Goal: Transaction & Acquisition: Purchase product/service

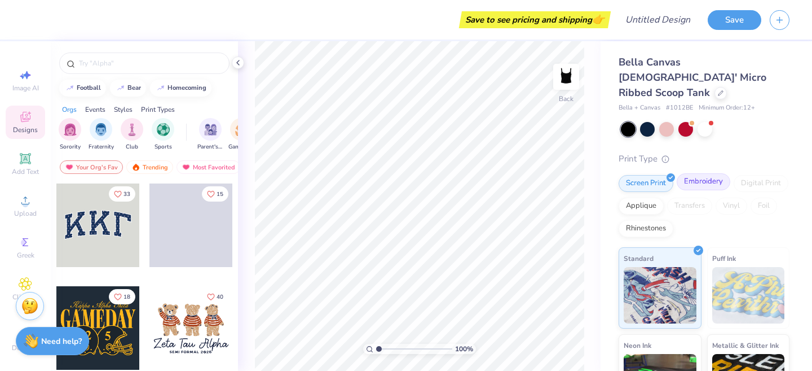
click at [690, 173] on div "Embroidery" at bounding box center [704, 181] width 54 height 17
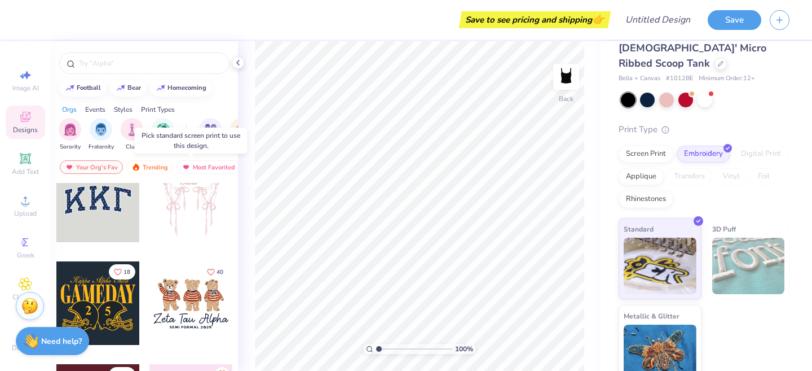
scroll to position [27, 0]
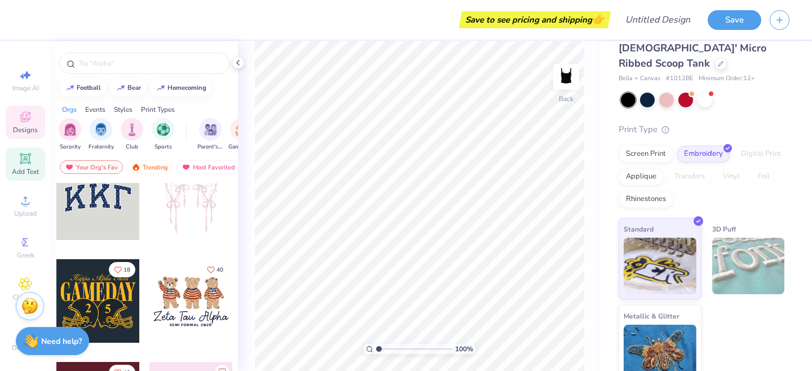
click at [19, 163] on icon at bounding box center [26, 159] width 14 height 14
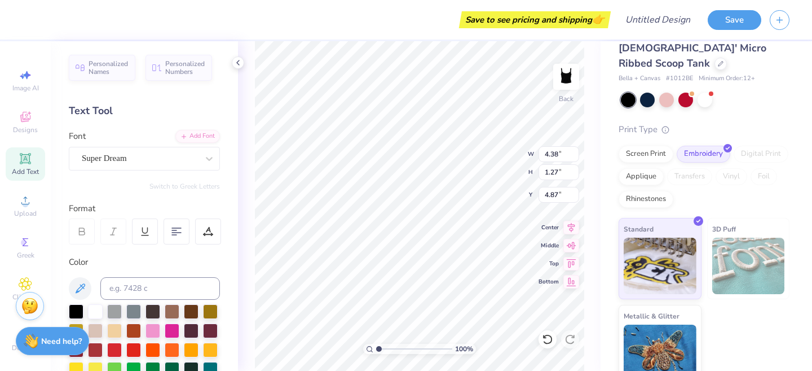
type input "2.00"
click at [124, 161] on div "Super Dream" at bounding box center [140, 157] width 118 height 17
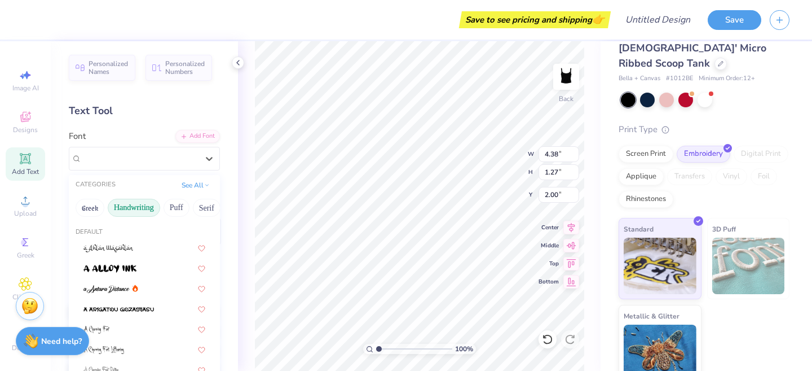
click at [129, 212] on button "Handwriting" at bounding box center [134, 208] width 52 height 18
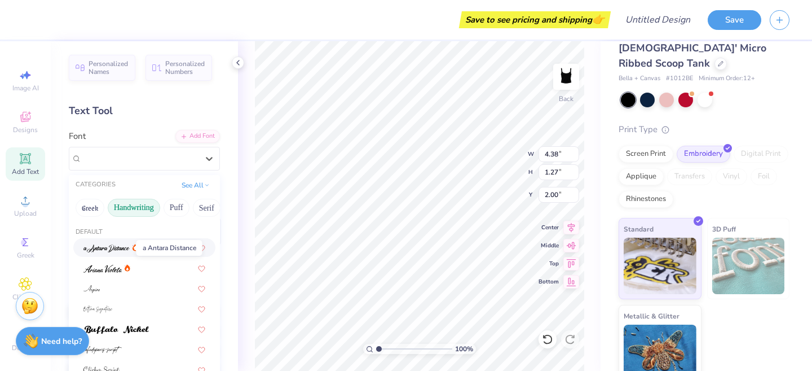
click at [112, 247] on img at bounding box center [106, 248] width 46 height 8
click at [170, 165] on div at bounding box center [140, 158] width 116 height 15
click at [113, 331] on img at bounding box center [115, 330] width 65 height 8
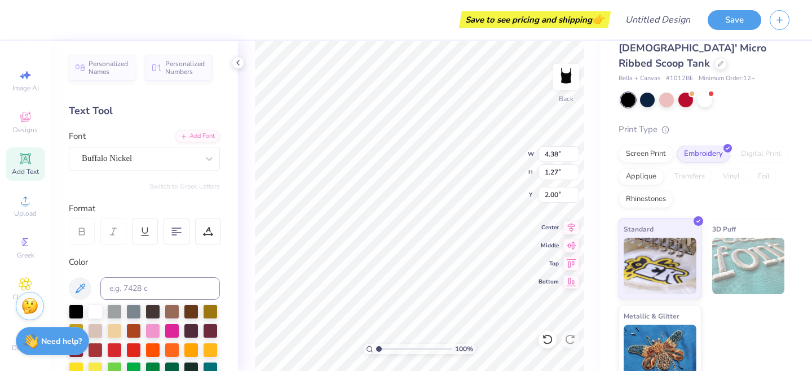
scroll to position [0, 6]
type textarea "The only generative AI I need is my brain"
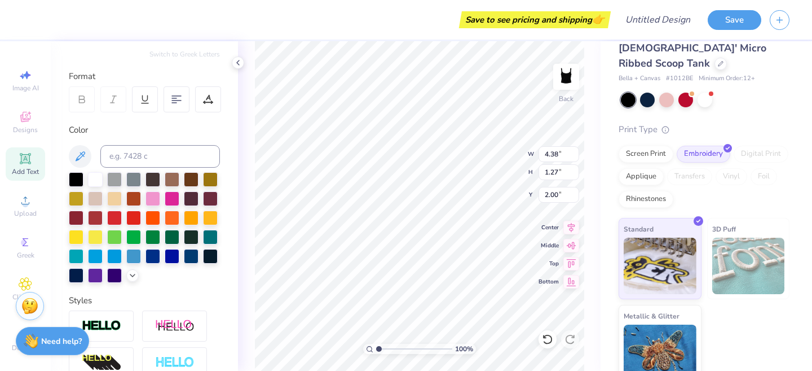
scroll to position [285, 0]
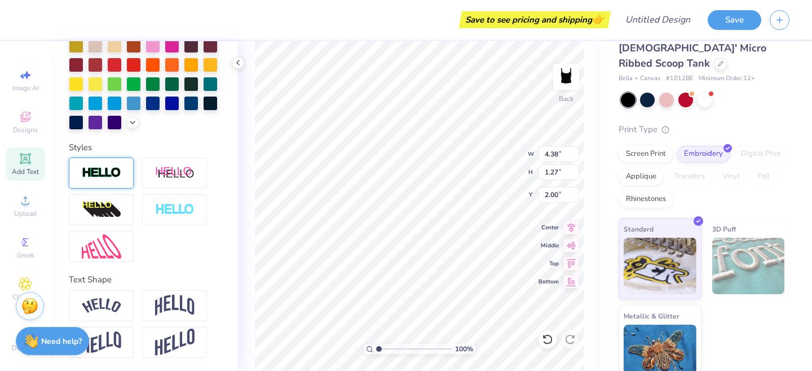
click at [108, 169] on img at bounding box center [101, 172] width 39 height 13
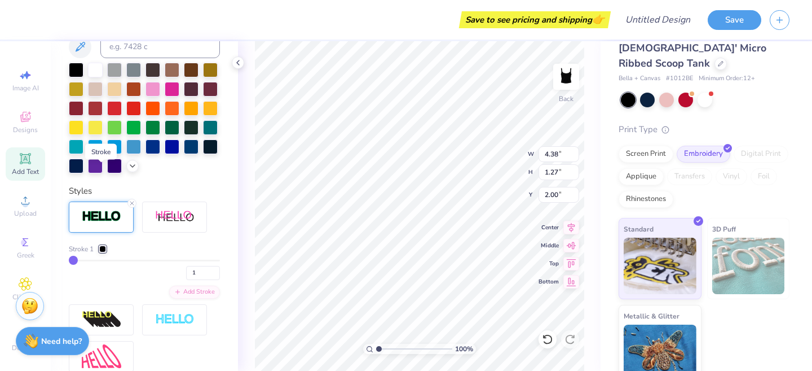
scroll to position [329, 0]
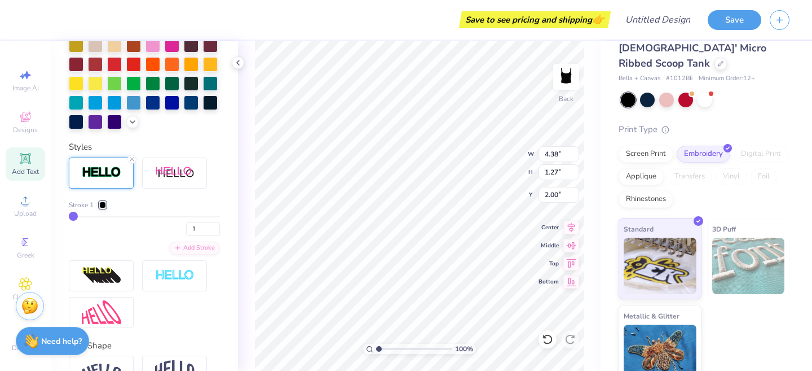
click at [103, 175] on img at bounding box center [101, 172] width 39 height 13
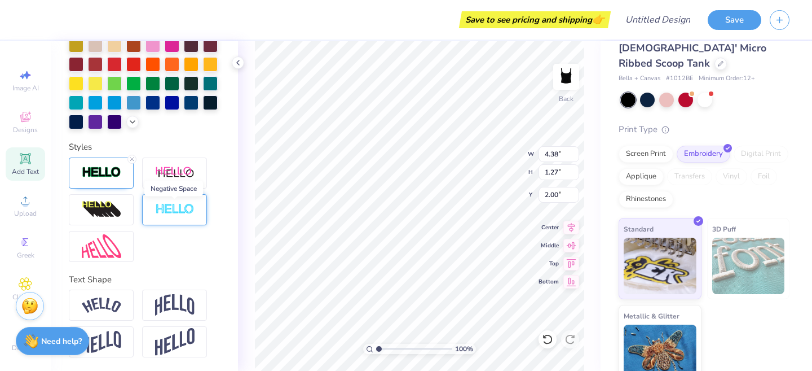
click at [171, 204] on img at bounding box center [174, 209] width 39 height 13
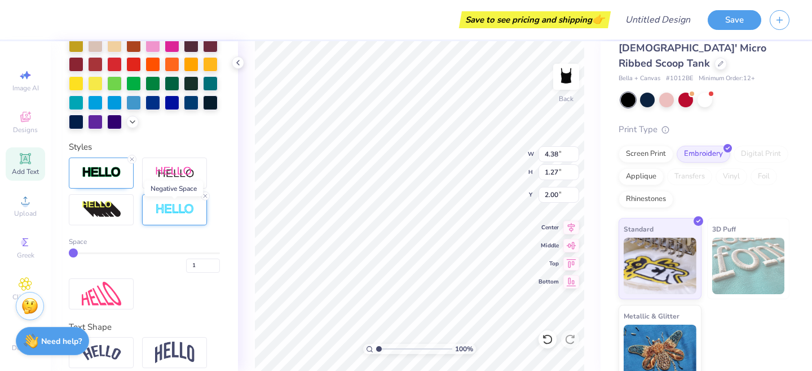
click at [171, 204] on img at bounding box center [174, 209] width 39 height 13
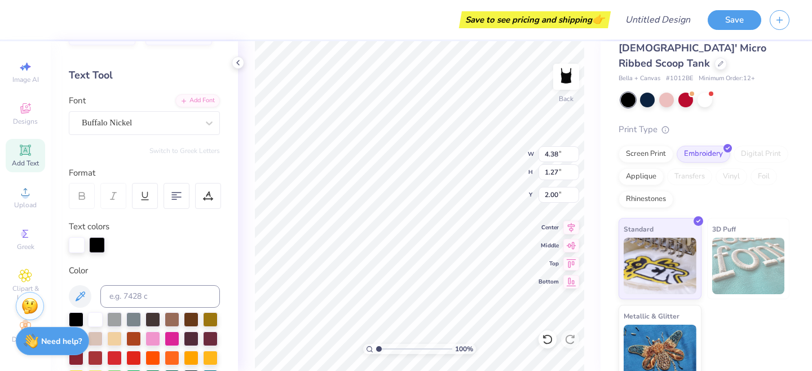
scroll to position [0, 0]
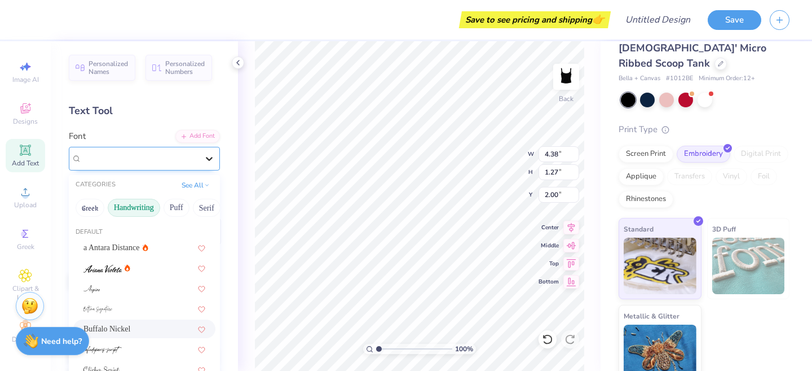
click at [210, 160] on icon at bounding box center [209, 159] width 7 height 4
click at [210, 159] on icon at bounding box center [209, 159] width 7 height 4
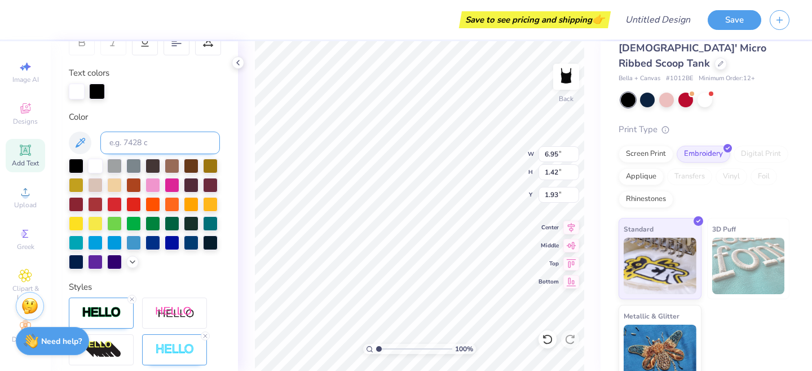
scroll to position [191, 0]
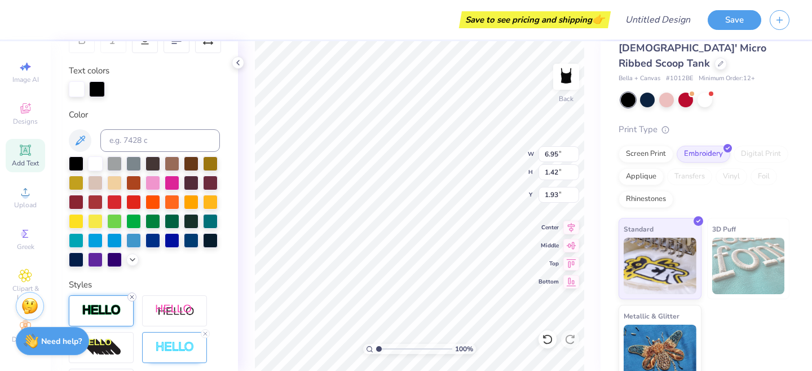
click at [132, 295] on icon at bounding box center [132, 296] width 7 height 7
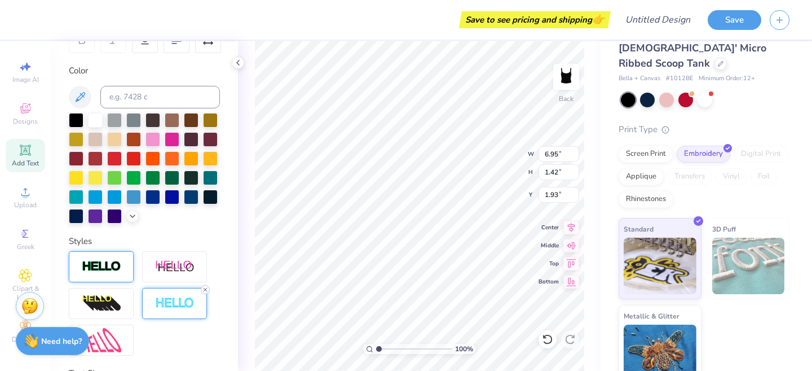
click at [206, 289] on icon at bounding box center [205, 289] width 7 height 7
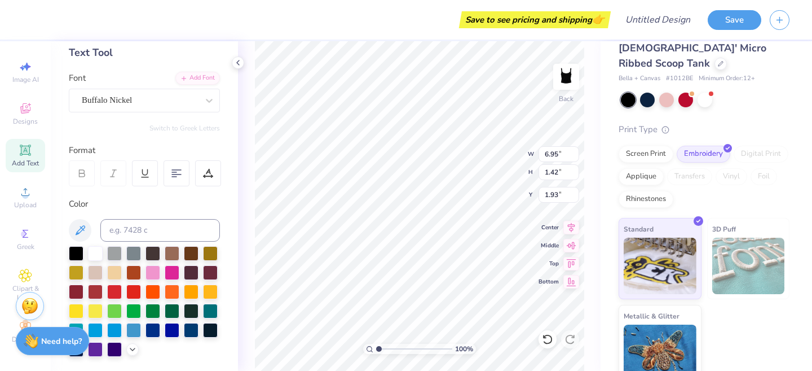
scroll to position [0, 0]
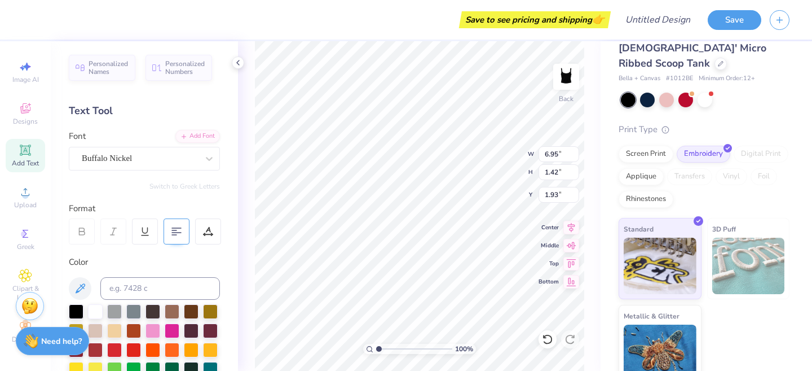
click at [174, 231] on icon at bounding box center [176, 231] width 10 height 10
click at [171, 155] on div "Buffalo Nickel" at bounding box center [140, 157] width 118 height 17
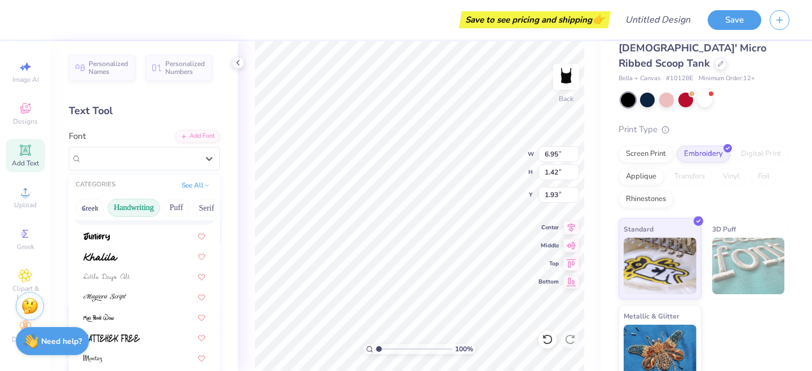
scroll to position [212, 0]
click at [136, 259] on div at bounding box center [144, 259] width 122 height 12
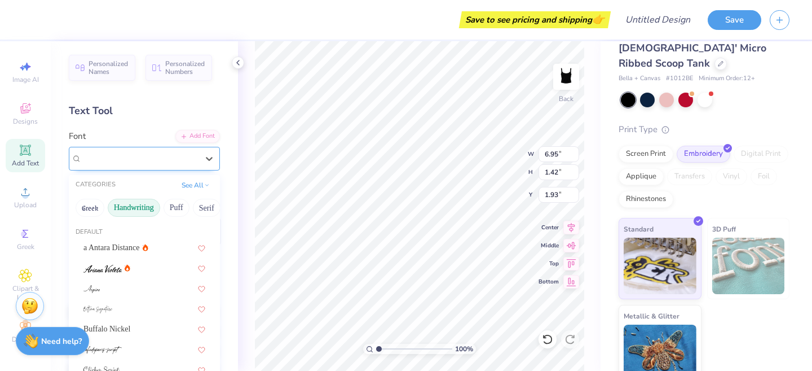
click at [122, 162] on div "Khalila" at bounding box center [140, 157] width 118 height 17
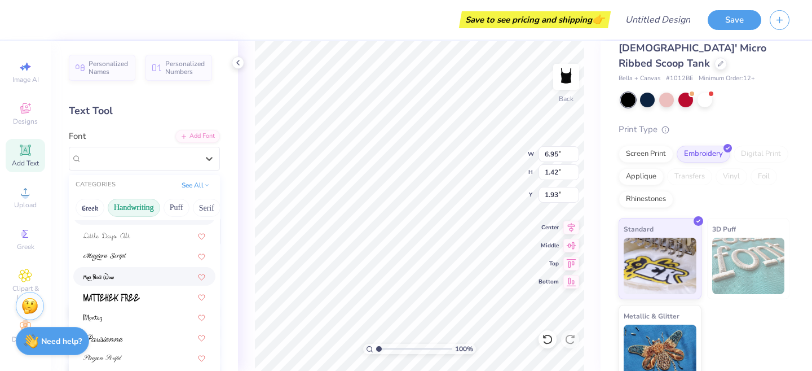
scroll to position [256, 0]
click at [149, 241] on div at bounding box center [144, 235] width 122 height 12
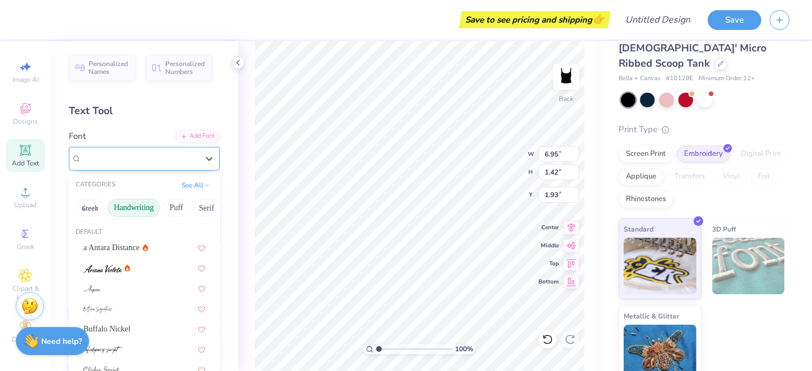
click at [158, 168] on div "Little Days Alt" at bounding box center [144, 159] width 151 height 24
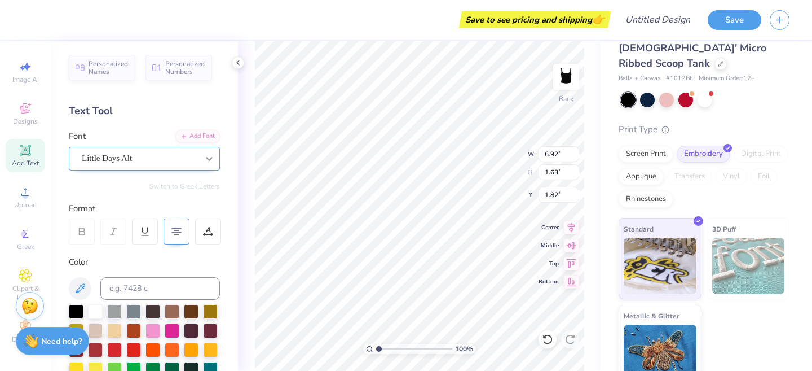
scroll to position [1, 1]
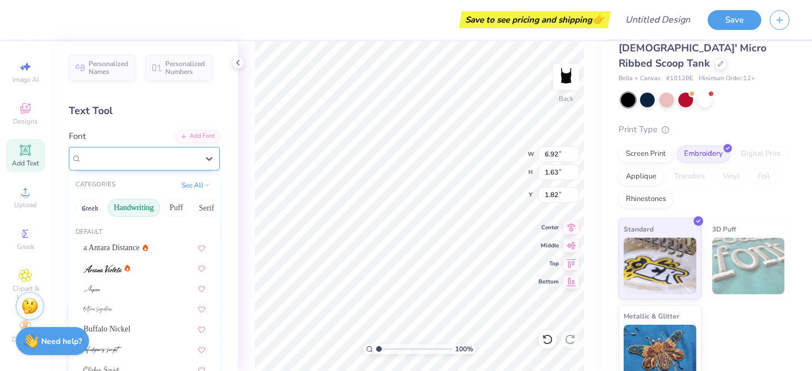
click at [178, 149] on div "Little Days Alt" at bounding box center [140, 157] width 118 height 17
click at [85, 207] on button "Greek" at bounding box center [90, 208] width 29 height 18
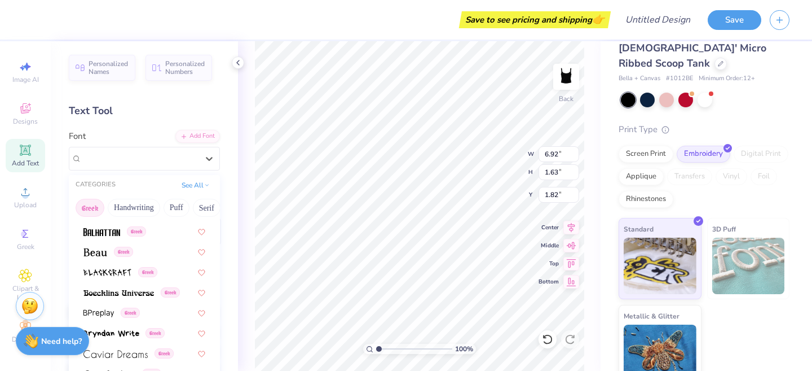
scroll to position [137, 0]
click at [130, 297] on img at bounding box center [118, 294] width 71 height 8
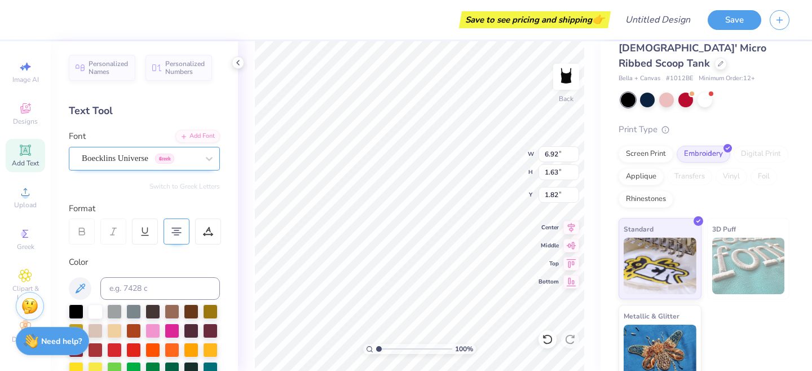
click at [105, 164] on div "Boecklins Universe Greek" at bounding box center [140, 157] width 118 height 17
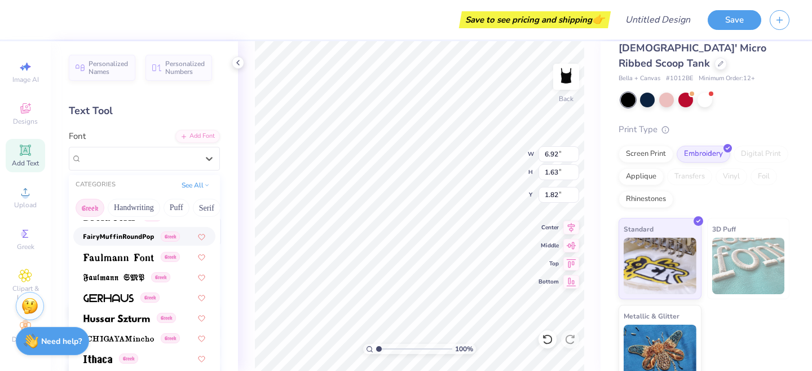
scroll to position [357, 0]
click at [122, 275] on img at bounding box center [113, 277] width 61 height 8
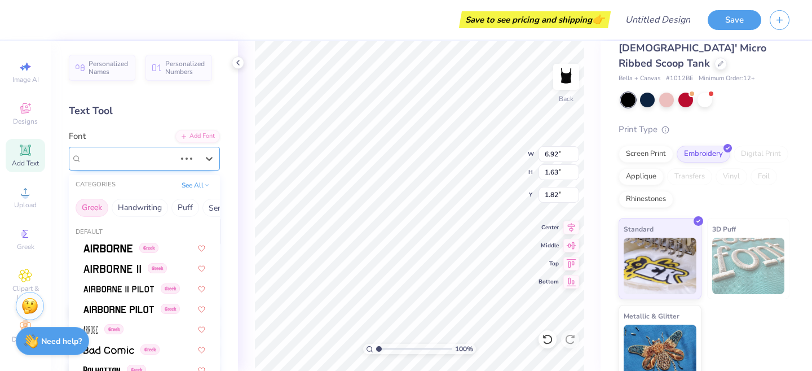
click at [112, 159] on div "Boecklins Universe Greek" at bounding box center [129, 157] width 96 height 17
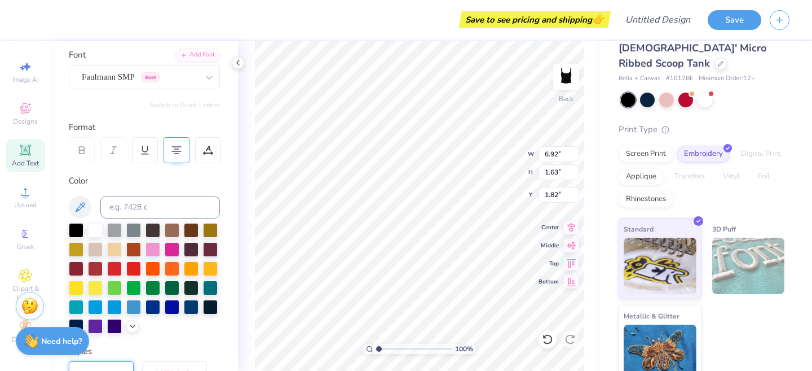
scroll to position [80, 0]
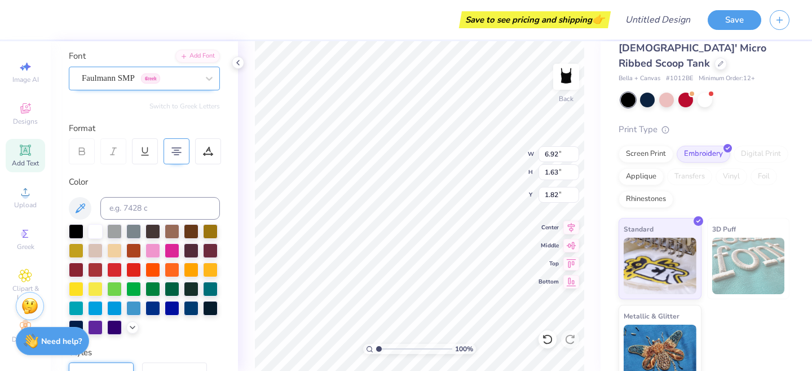
click at [113, 74] on div "Faulmann SMP Greek" at bounding box center [140, 77] width 118 height 17
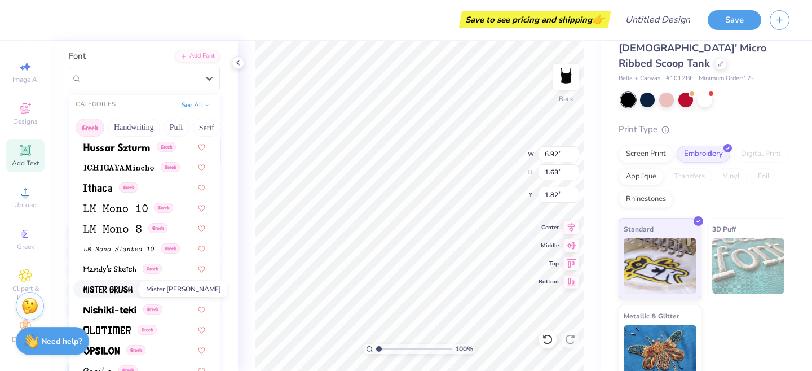
scroll to position [446, 0]
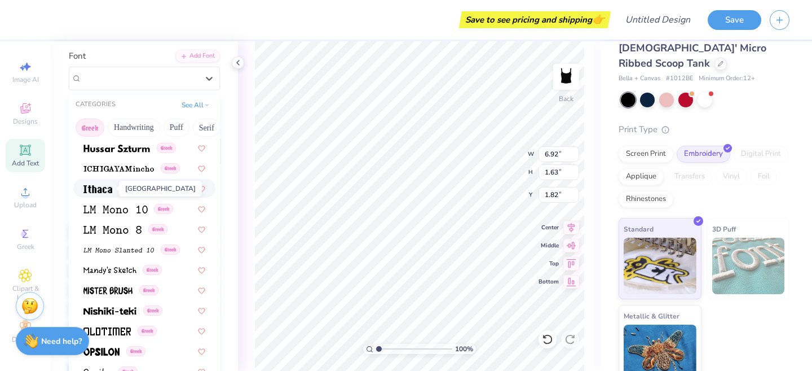
click at [102, 187] on img at bounding box center [97, 189] width 29 height 8
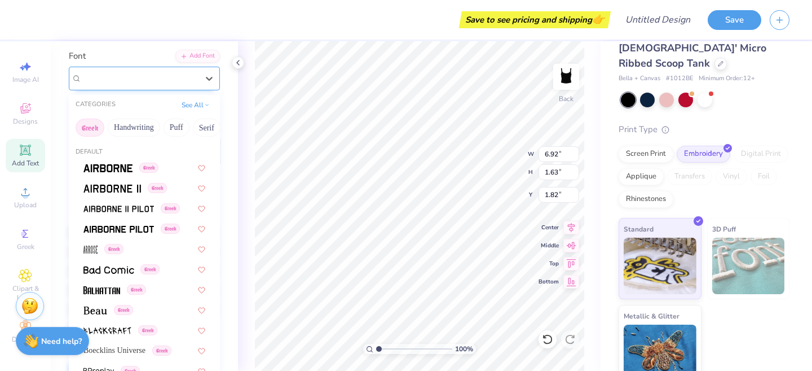
click at [121, 80] on div "Ithaca Greek" at bounding box center [140, 77] width 118 height 17
click at [178, 129] on button "Puff" at bounding box center [177, 127] width 26 height 18
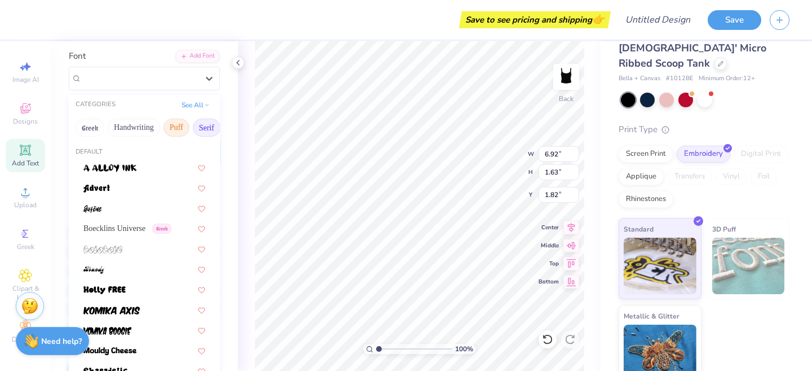
click at [208, 133] on button "Serif" at bounding box center [207, 127] width 28 height 18
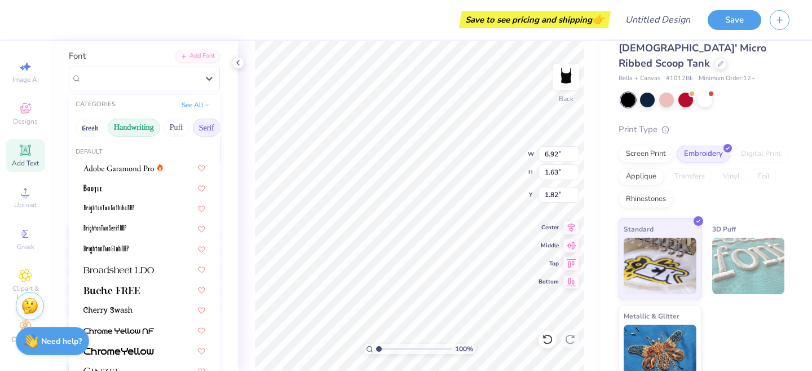
click at [122, 130] on button "Handwriting" at bounding box center [134, 127] width 52 height 18
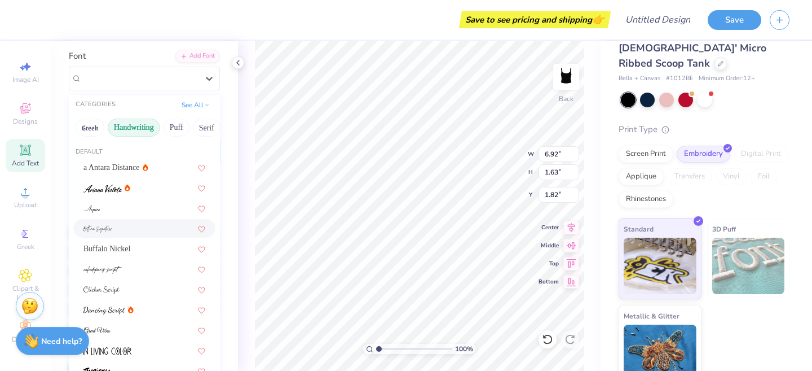
click at [131, 226] on div at bounding box center [144, 228] width 122 height 12
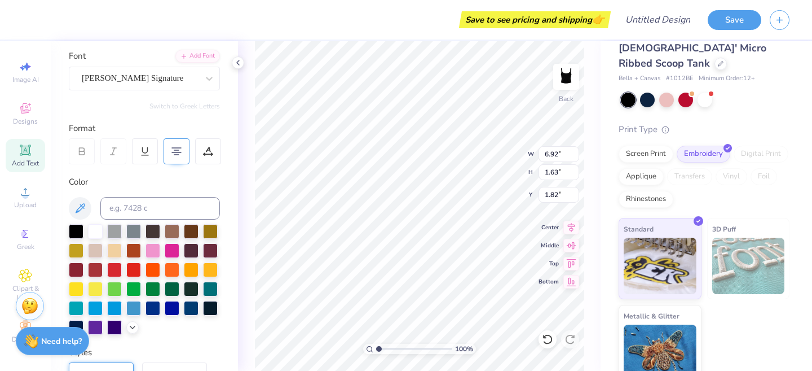
click at [125, 59] on div "Font [PERSON_NAME] Signature" at bounding box center [144, 70] width 151 height 41
click at [125, 78] on div "[PERSON_NAME] Signature" at bounding box center [140, 77] width 118 height 17
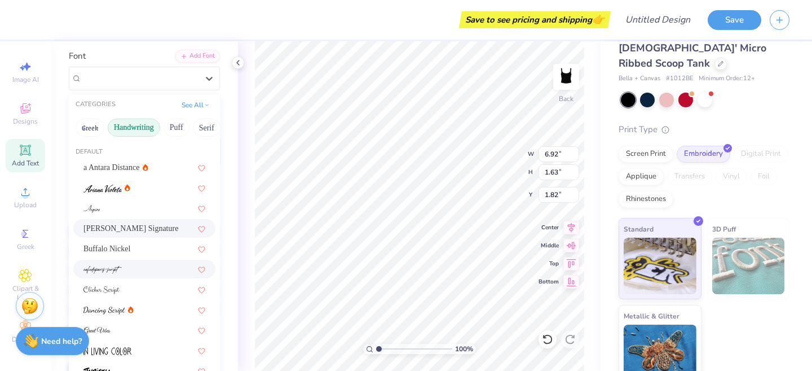
click at [124, 266] on div at bounding box center [144, 269] width 122 height 12
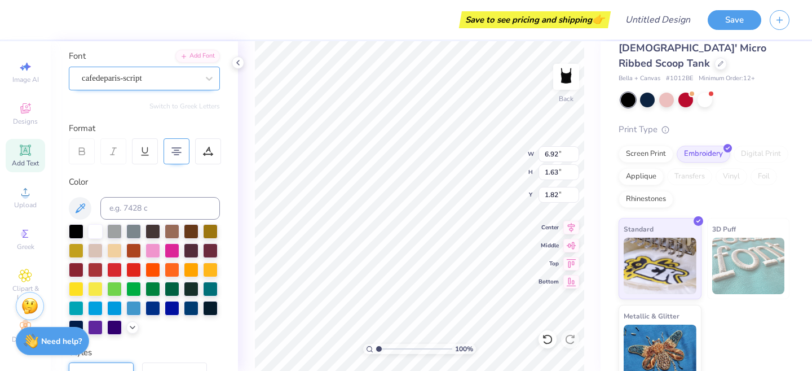
click at [116, 74] on div "cafedeparis-script" at bounding box center [140, 77] width 118 height 17
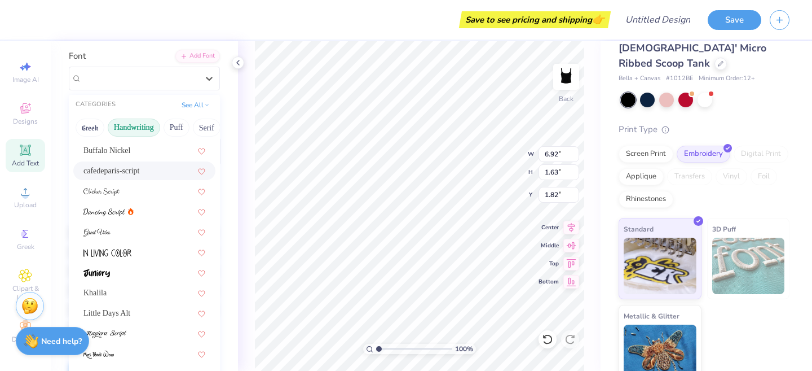
scroll to position [102, 0]
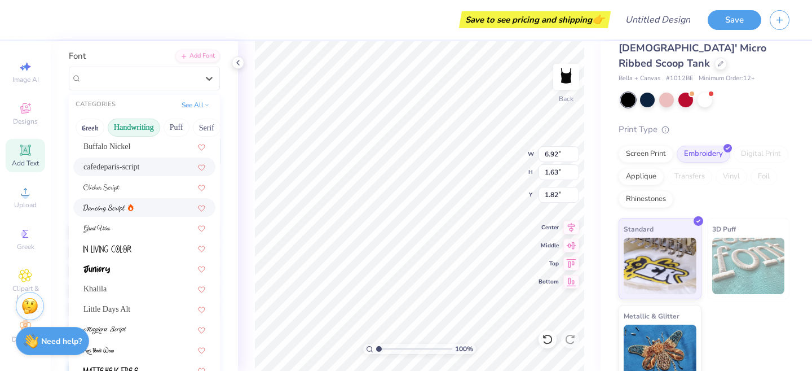
click at [116, 214] on div at bounding box center [144, 207] width 142 height 19
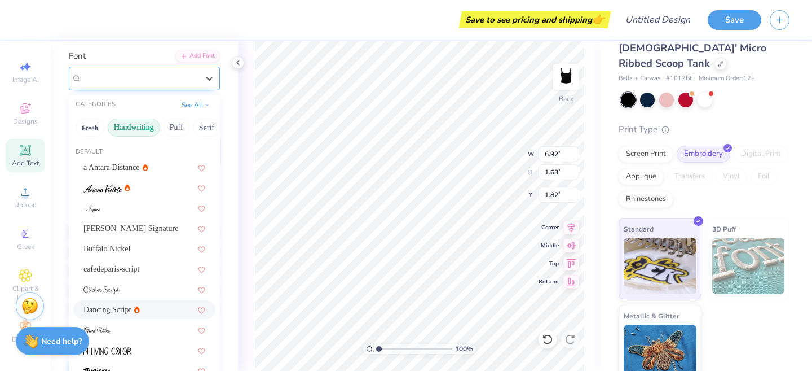
click at [127, 82] on div "Dancing Script" at bounding box center [140, 77] width 118 height 17
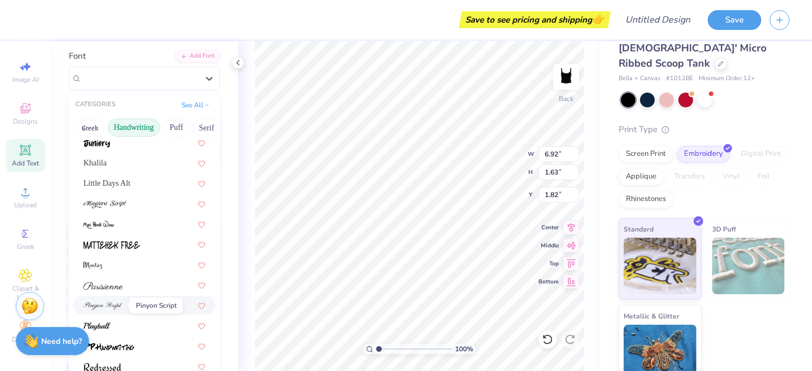
scroll to position [256, 0]
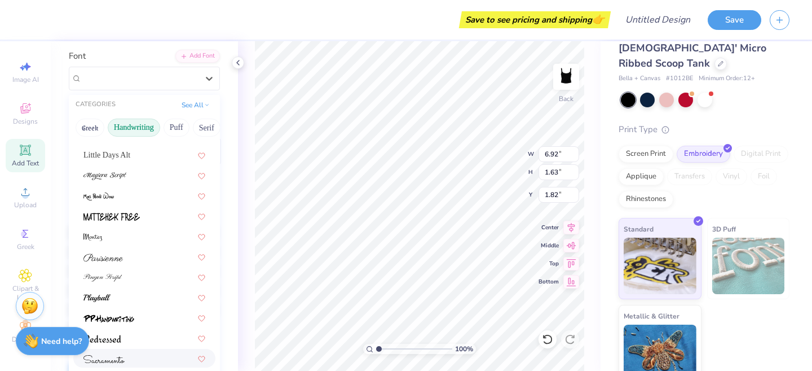
click at [126, 365] on div at bounding box center [144, 358] width 142 height 19
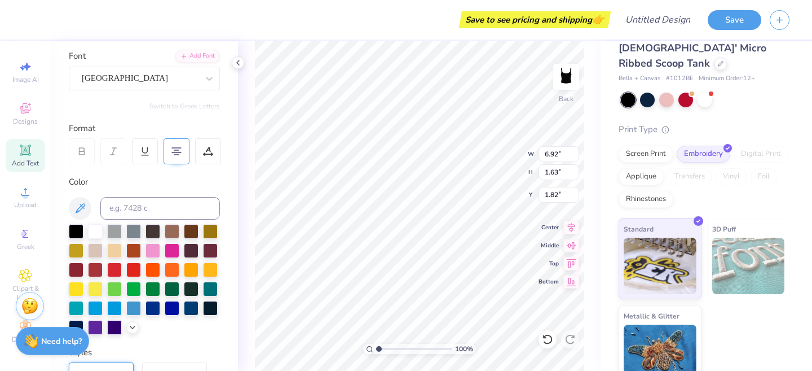
scroll to position [1, 2]
type input "1.06"
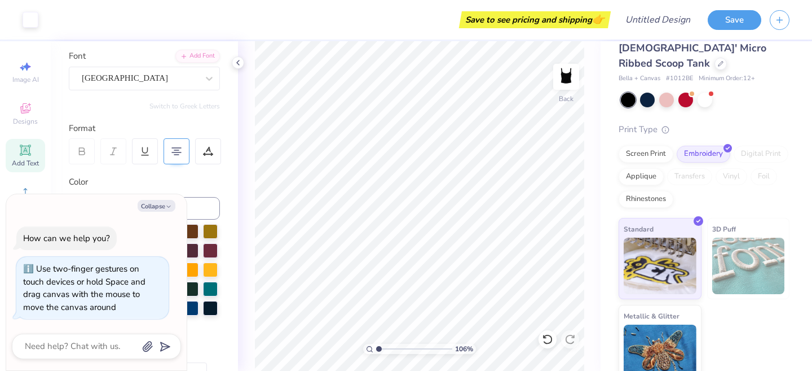
type textarea "x"
drag, startPoint x: 379, startPoint y: 348, endPoint x: 379, endPoint y: 342, distance: 5.7
type input "1.01"
click at [379, 344] on input "range" at bounding box center [414, 349] width 76 height 10
click at [168, 204] on icon "button" at bounding box center [168, 206] width 7 height 7
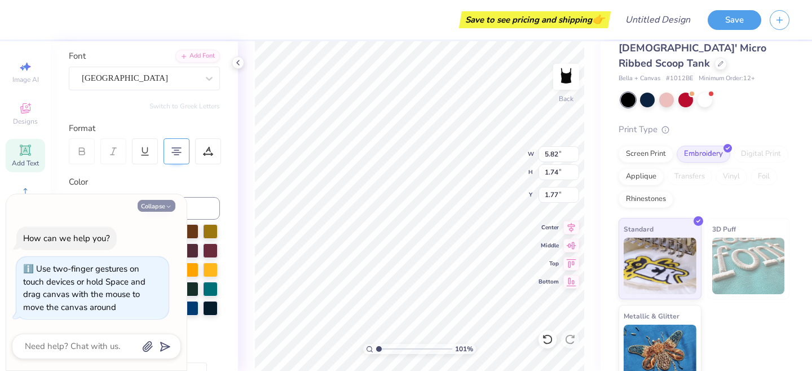
type textarea "x"
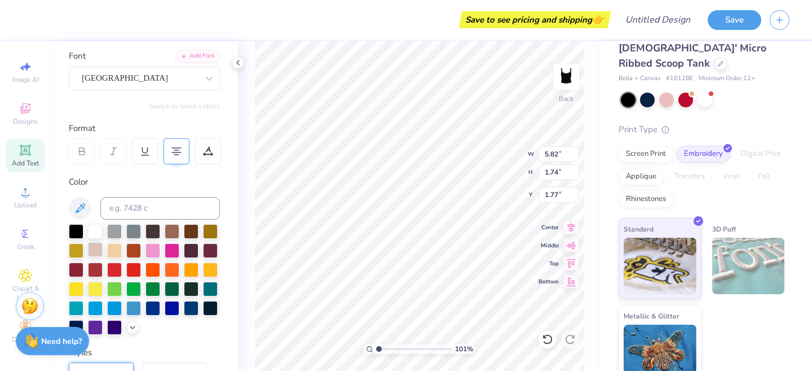
click at [99, 250] on div at bounding box center [95, 249] width 15 height 15
click at [120, 270] on div at bounding box center [114, 268] width 15 height 15
click at [99, 246] on div at bounding box center [95, 249] width 15 height 15
click at [112, 309] on div at bounding box center [114, 307] width 15 height 15
click at [95, 229] on div at bounding box center [95, 230] width 15 height 15
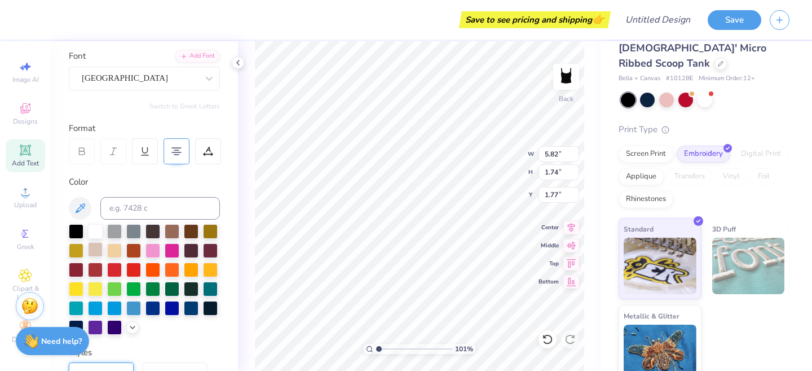
click at [94, 250] on div at bounding box center [95, 249] width 15 height 15
type input "1.13"
click at [645, 91] on div at bounding box center [647, 98] width 15 height 15
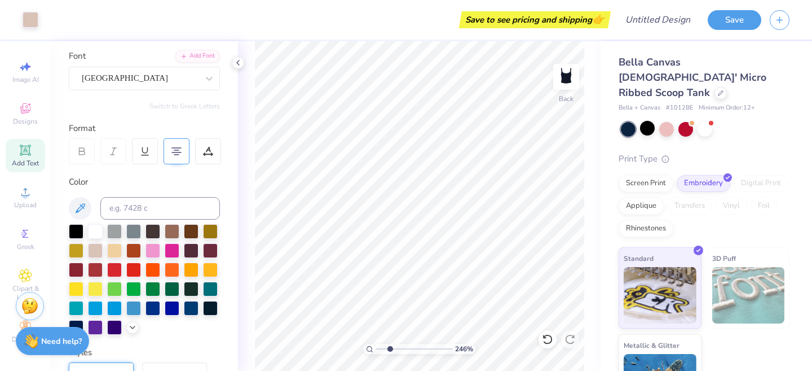
click at [390, 350] on input "range" at bounding box center [414, 349] width 76 height 10
drag, startPoint x: 382, startPoint y: 346, endPoint x: 355, endPoint y: 346, distance: 26.5
click at [376, 346] on input "range" at bounding box center [414, 349] width 76 height 10
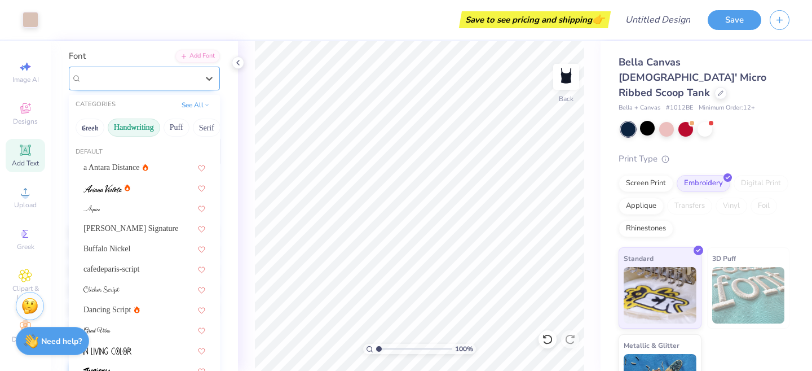
click at [120, 82] on div "[GEOGRAPHIC_DATA]" at bounding box center [140, 77] width 118 height 17
click at [118, 313] on span "Dancing Script" at bounding box center [106, 310] width 47 height 12
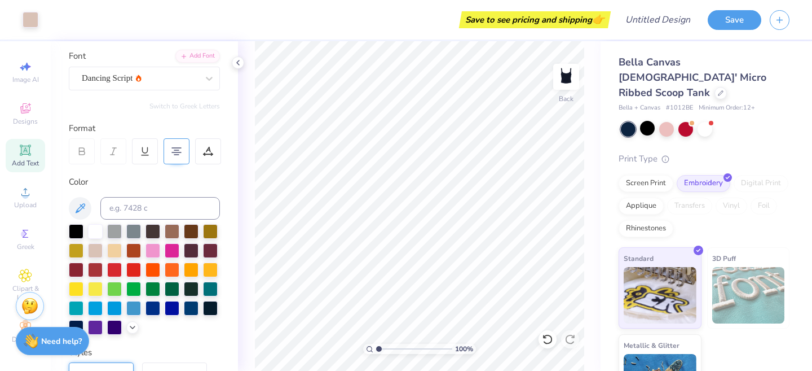
click at [143, 91] on div "Personalized Names Personalized Numbers Text Tool Add Font Font Dancing Script …" at bounding box center [144, 205] width 187 height 329
click at [143, 81] on div "Dancing Script" at bounding box center [140, 77] width 118 height 17
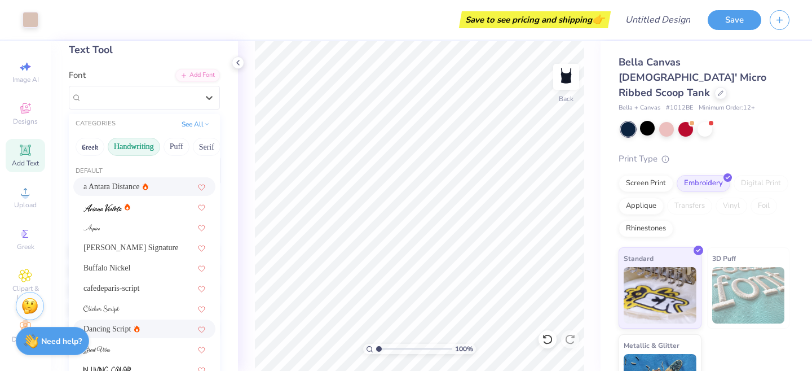
scroll to position [52, 0]
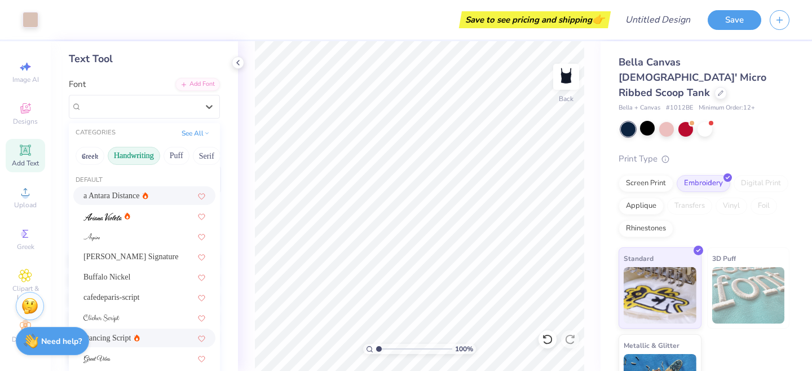
click at [110, 200] on span "a Antara Distance" at bounding box center [111, 196] width 56 height 12
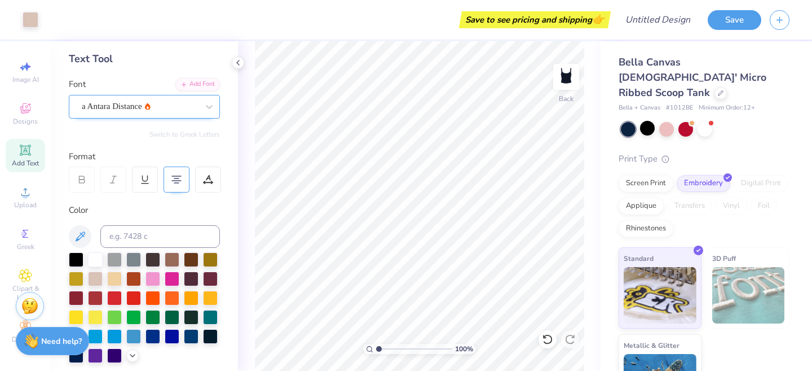
click at [133, 101] on div "a Antara Distance" at bounding box center [140, 106] width 118 height 17
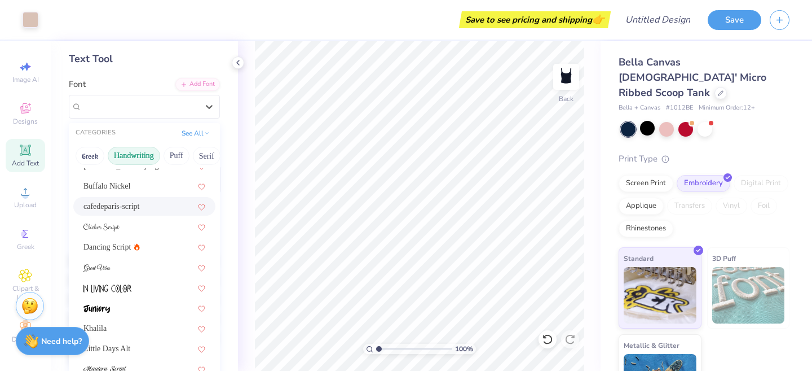
scroll to position [93, 0]
click at [114, 219] on span at bounding box center [101, 225] width 36 height 12
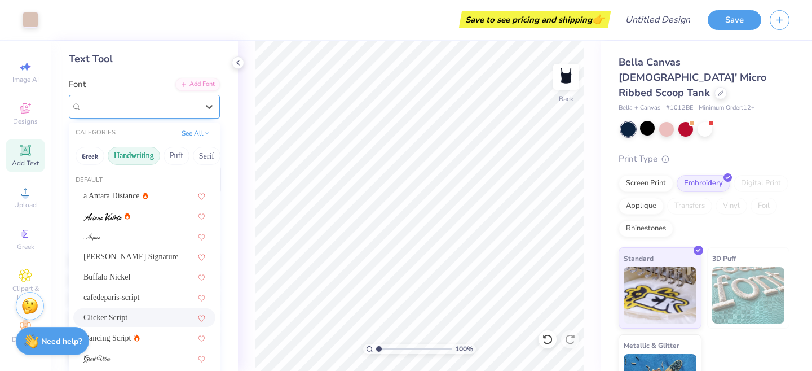
click at [139, 100] on div "Clicker Script" at bounding box center [140, 106] width 118 height 17
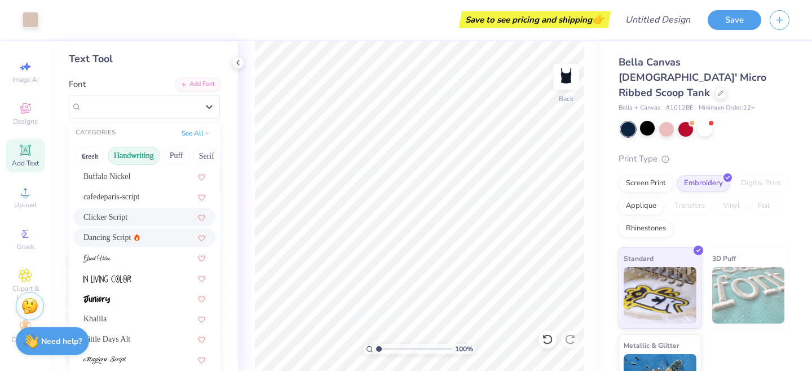
scroll to position [101, 0]
click at [137, 254] on div at bounding box center [144, 257] width 122 height 12
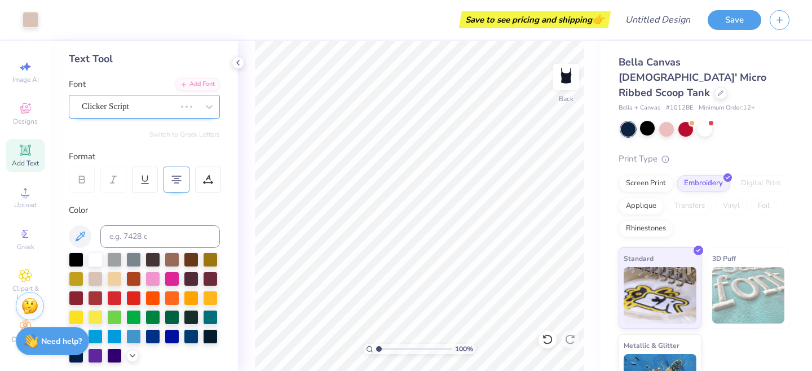
click at [142, 104] on div "Clicker Script" at bounding box center [129, 106] width 96 height 17
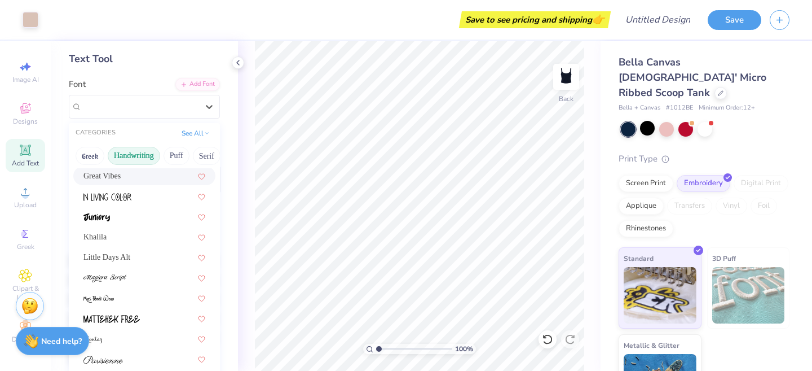
scroll to position [184, 0]
click at [130, 251] on span "Little Days Alt" at bounding box center [106, 255] width 47 height 12
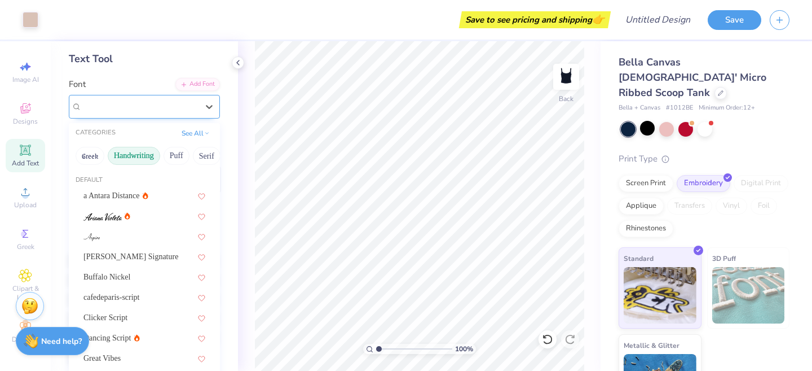
click at [147, 99] on div at bounding box center [140, 106] width 116 height 15
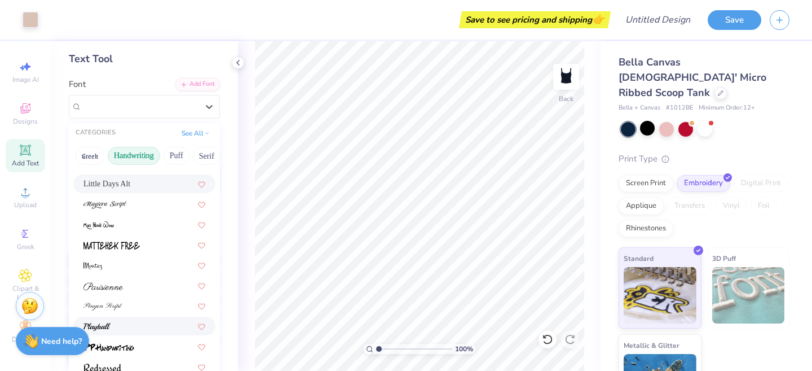
scroll to position [256, 0]
click at [138, 283] on div at bounding box center [144, 285] width 122 height 12
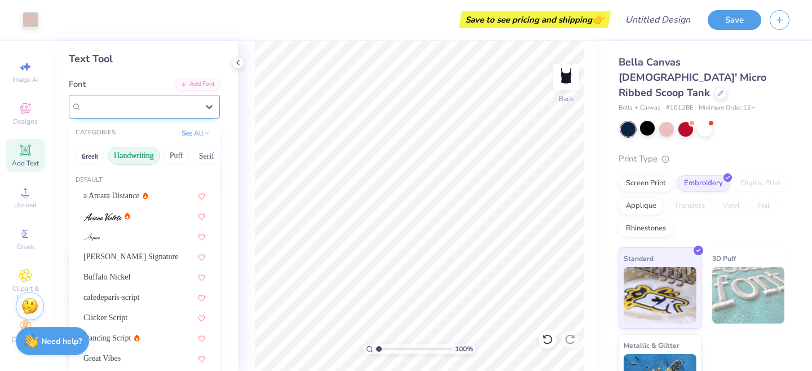
click at [116, 113] on div at bounding box center [140, 106] width 116 height 15
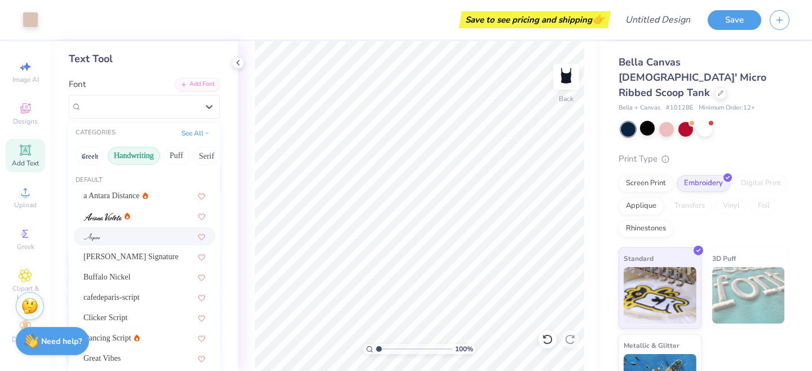
click at [125, 235] on div at bounding box center [144, 236] width 122 height 12
click at [151, 103] on div "Aspire" at bounding box center [140, 106] width 118 height 17
click at [142, 293] on div "cafedeparis-script" at bounding box center [144, 297] width 122 height 12
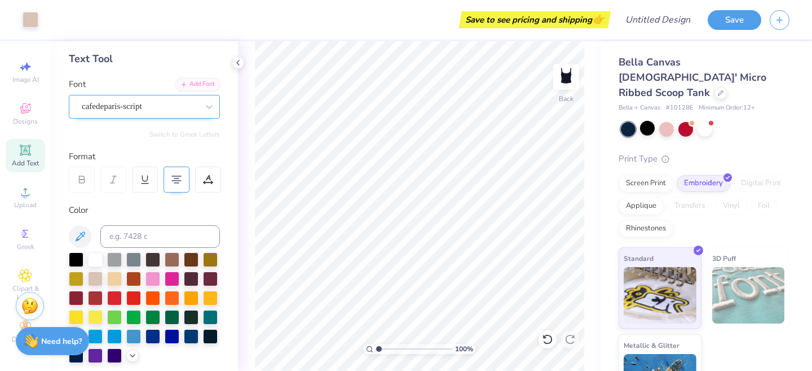
click at [148, 101] on div "cafedeparis-script" at bounding box center [140, 106] width 118 height 17
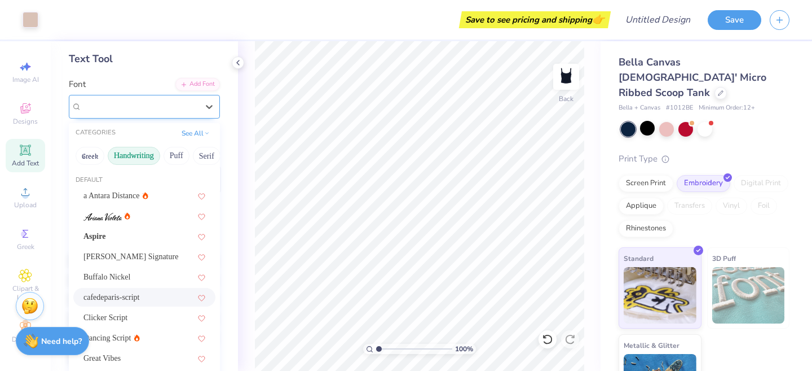
click at [148, 101] on div "cafedeparis-script" at bounding box center [140, 106] width 116 height 13
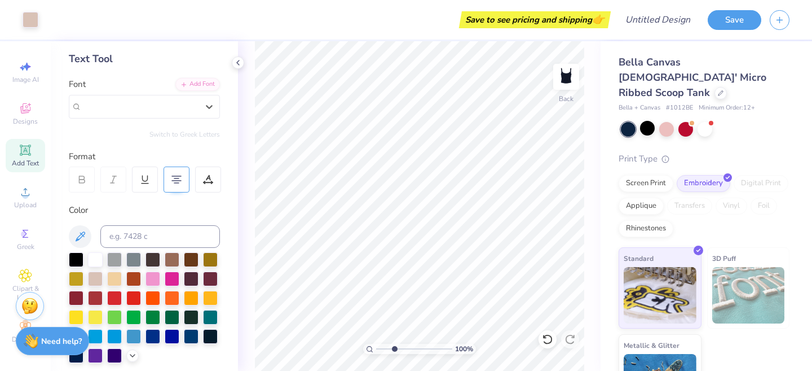
click at [394, 350] on input "range" at bounding box center [414, 349] width 76 height 10
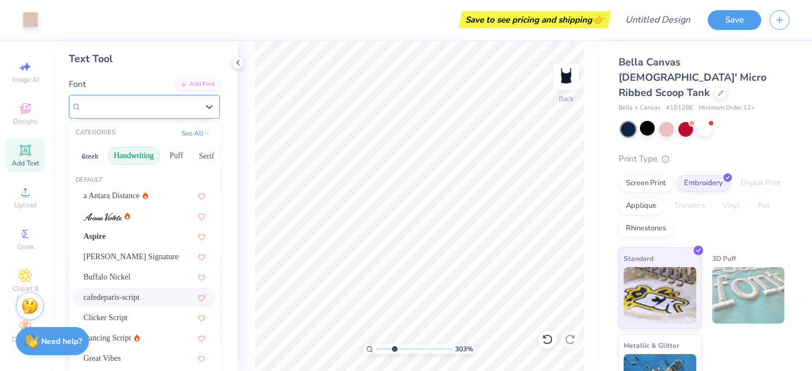
click at [125, 106] on div "cafedeparis-script" at bounding box center [140, 106] width 118 height 17
click at [137, 233] on div "Aspire" at bounding box center [144, 236] width 122 height 12
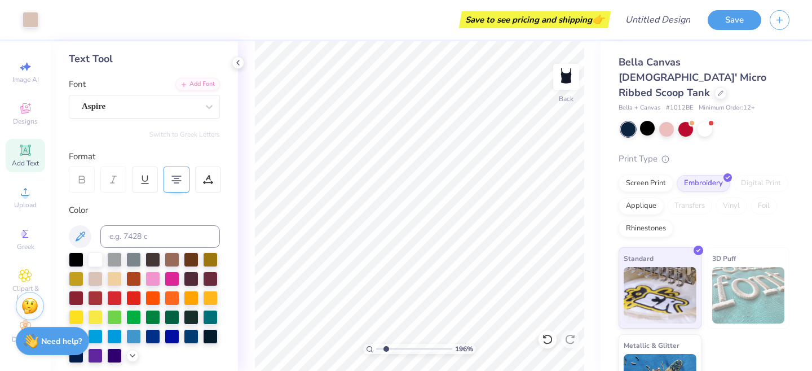
type input "1.96"
click at [386, 348] on input "range" at bounding box center [414, 349] width 76 height 10
click at [126, 95] on div "Aspire" at bounding box center [144, 107] width 151 height 24
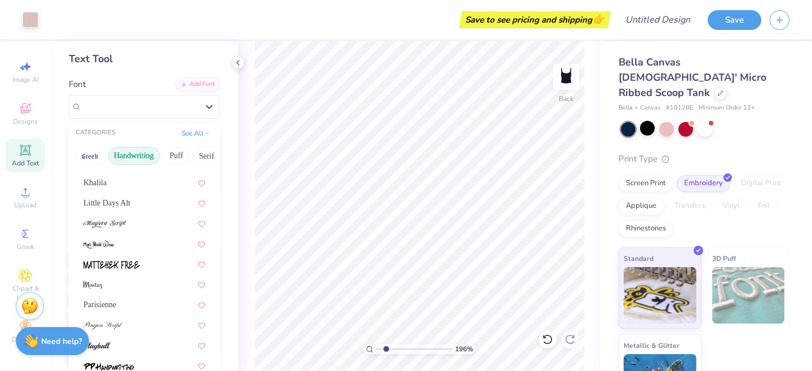
scroll to position [237, 0]
click at [142, 320] on div at bounding box center [144, 324] width 122 height 12
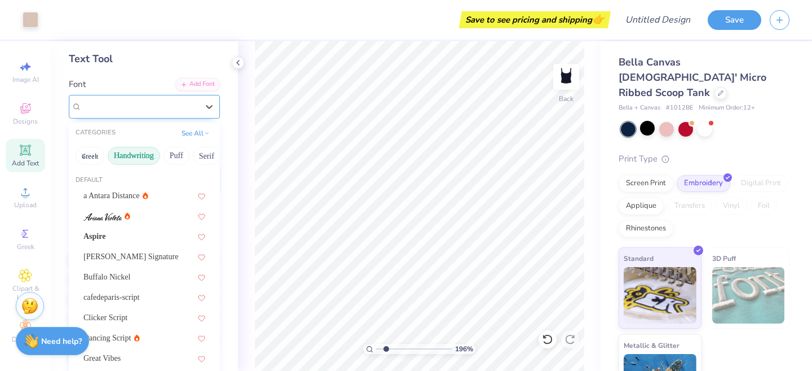
click at [109, 103] on div "Pinyon Script" at bounding box center [140, 106] width 118 height 17
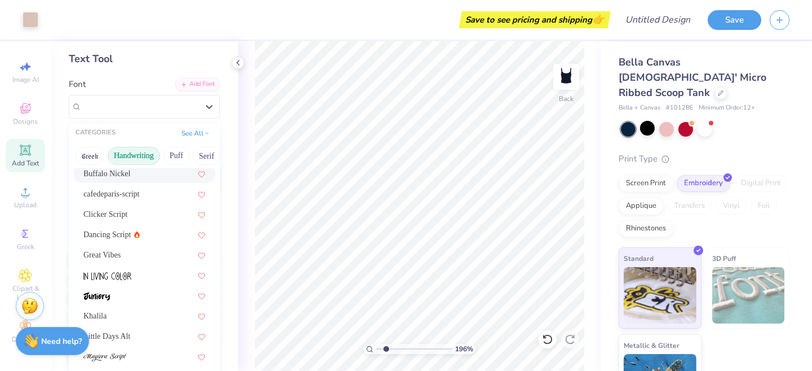
scroll to position [107, 0]
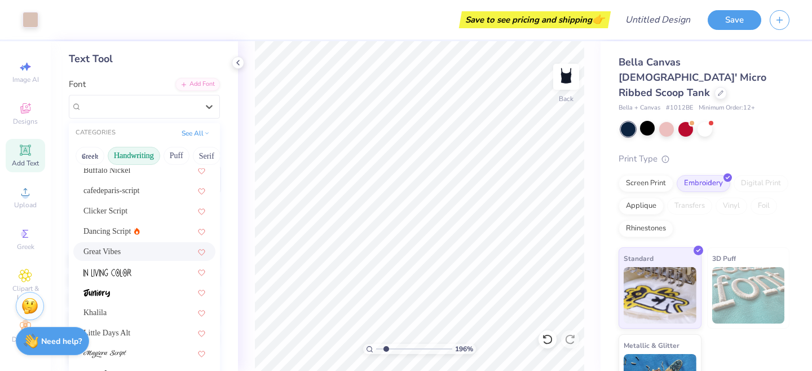
click at [131, 248] on div "Great Vibes" at bounding box center [144, 251] width 122 height 12
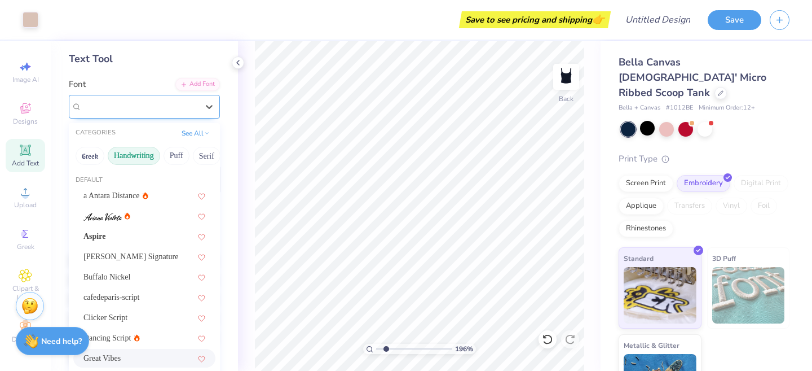
click at [127, 99] on div at bounding box center [140, 106] width 116 height 15
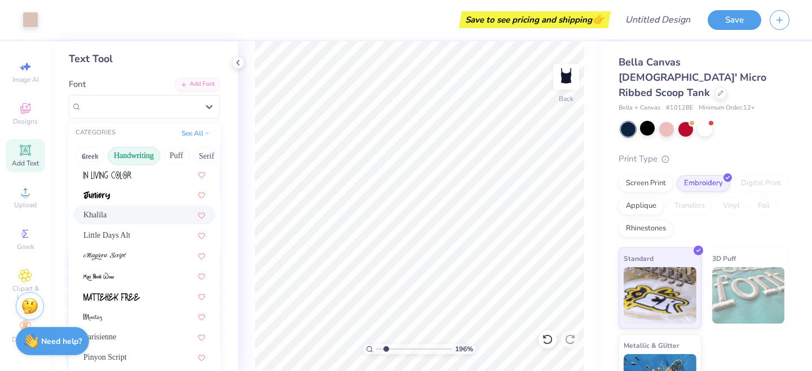
scroll to position [256, 0]
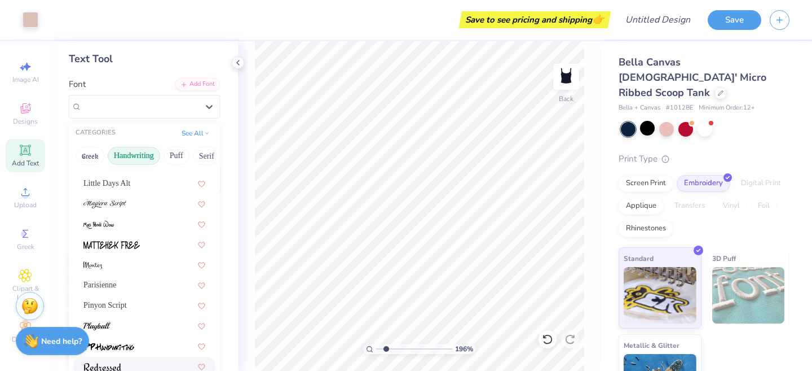
drag, startPoint x: 129, startPoint y: 186, endPoint x: 125, endPoint y: 364, distance: 178.3
click at [125, 364] on div "a Antara Distance Aspire [PERSON_NAME] Signature Buffalo Nickel cafedeparis-scr…" at bounding box center [144, 213] width 151 height 567
click at [125, 364] on div at bounding box center [144, 366] width 122 height 12
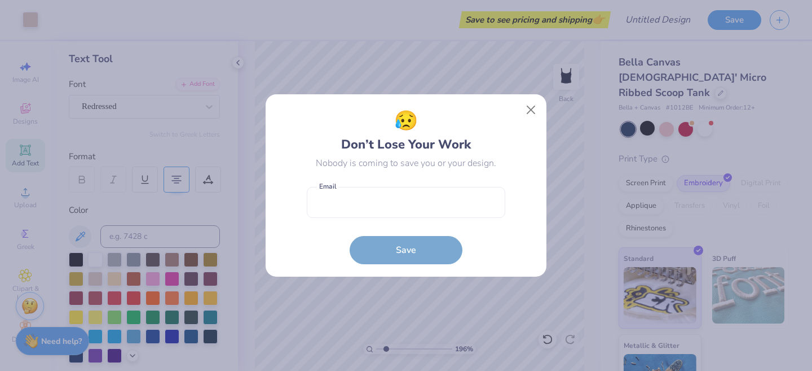
click at [542, 108] on div "😥 Don’t Lose Your Work Nobody is coming to save you or your design. Email is a …" at bounding box center [406, 185] width 281 height 183
click at [533, 108] on button "Close" at bounding box center [531, 109] width 21 height 21
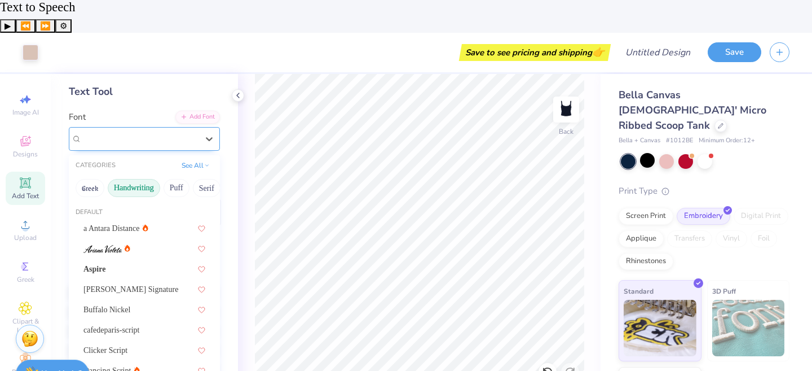
click at [158, 130] on div "Redressed" at bounding box center [140, 138] width 118 height 17
click at [147, 344] on div "Clicker Script" at bounding box center [144, 350] width 122 height 12
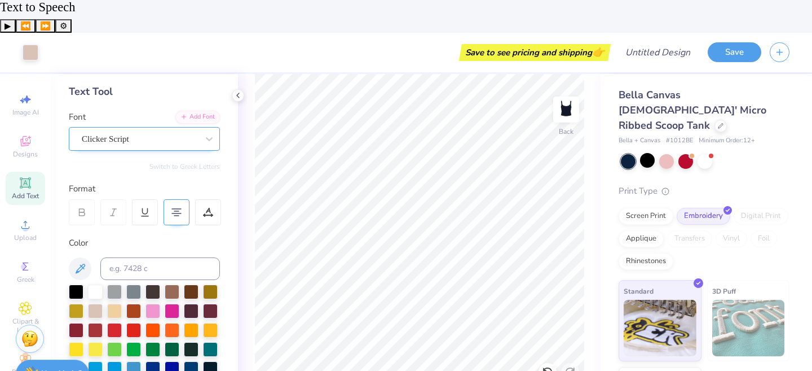
click at [159, 130] on div "Clicker Script" at bounding box center [140, 138] width 118 height 17
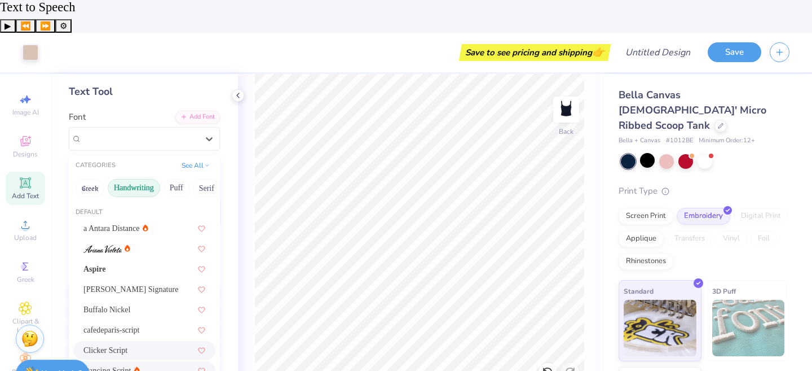
click at [159, 364] on div "Dancing Script" at bounding box center [144, 370] width 122 height 12
click at [166, 130] on div "Dancing Script" at bounding box center [140, 138] width 118 height 17
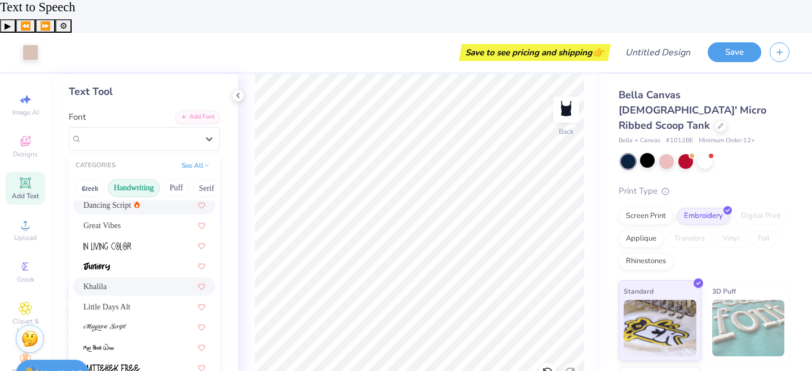
scroll to position [168, 0]
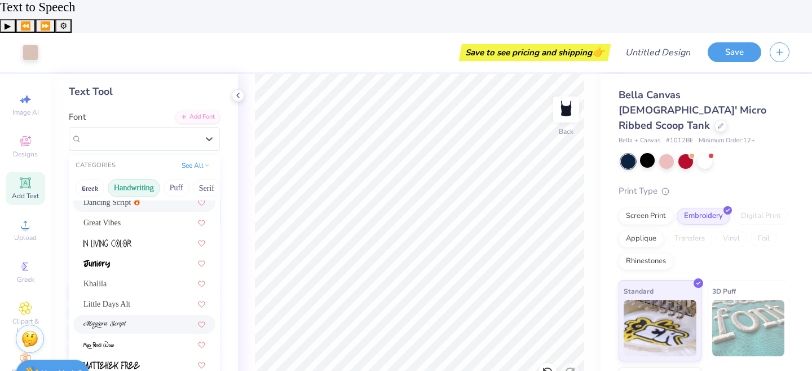
click at [138, 318] on div at bounding box center [144, 324] width 122 height 12
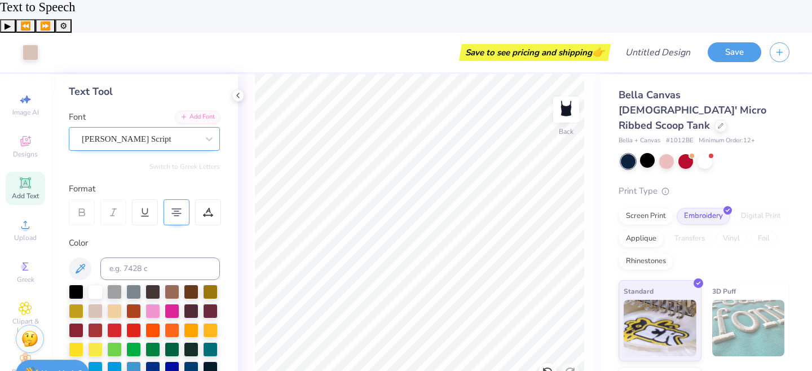
click at [156, 127] on div "[PERSON_NAME] Script" at bounding box center [144, 139] width 151 height 24
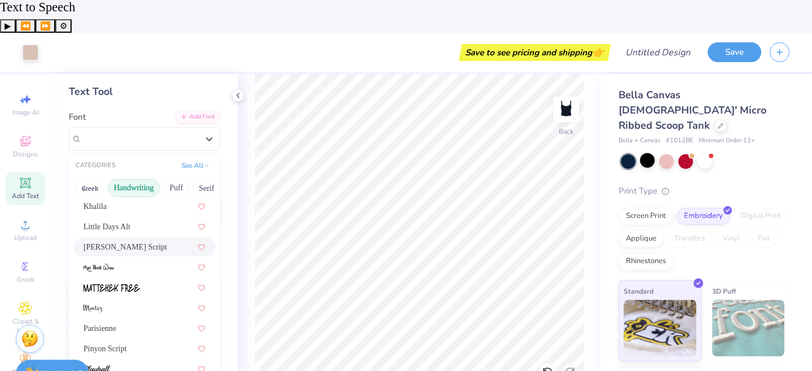
scroll to position [256, 0]
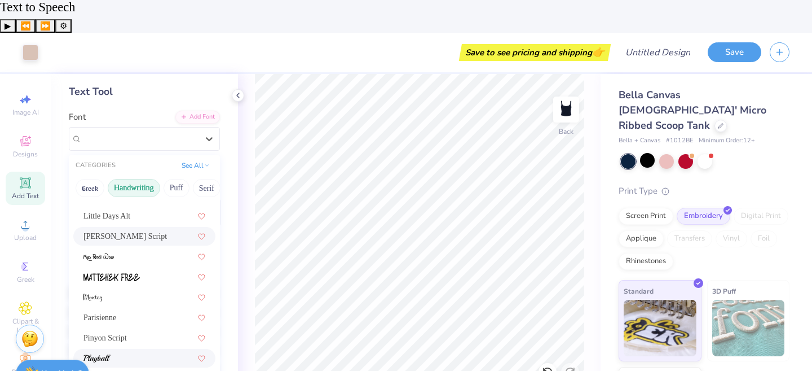
click at [140, 349] on div at bounding box center [144, 358] width 142 height 19
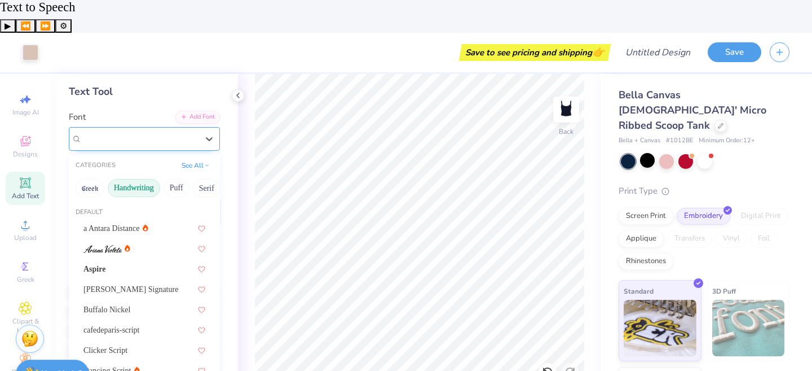
click at [177, 130] on div "Playball" at bounding box center [140, 138] width 118 height 17
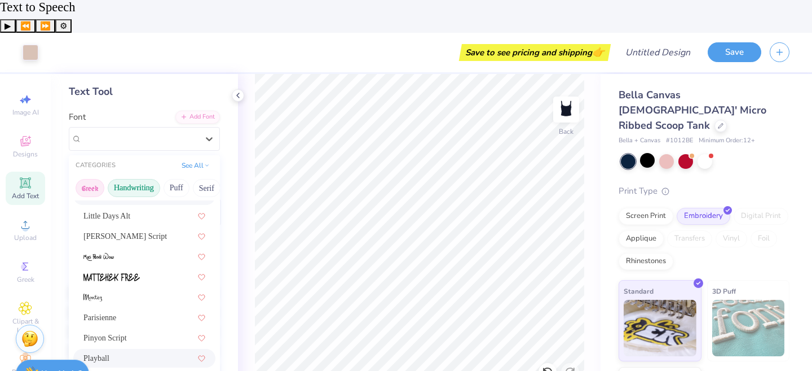
click at [102, 179] on button "Greek" at bounding box center [90, 188] width 29 height 18
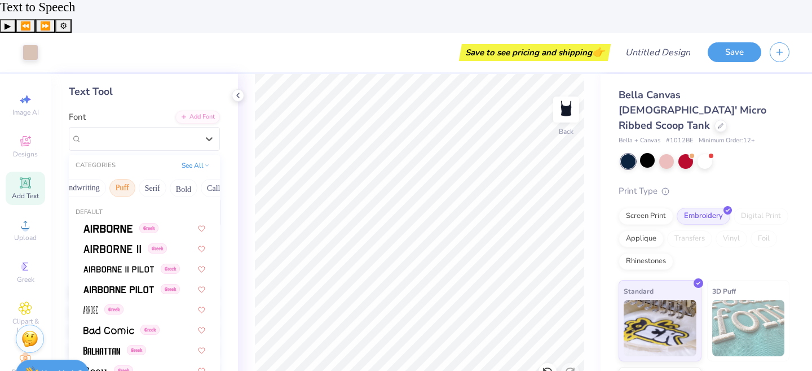
scroll to position [0, 56]
click at [145, 300] on div "Greek" at bounding box center [144, 309] width 142 height 19
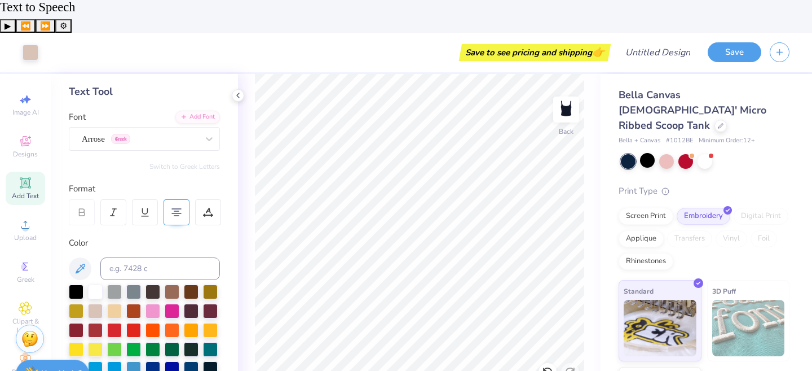
click at [101, 118] on div "Personalized Names Personalized Numbers Text Tool Add Font Font Arrose Greek Sw…" at bounding box center [144, 238] width 187 height 329
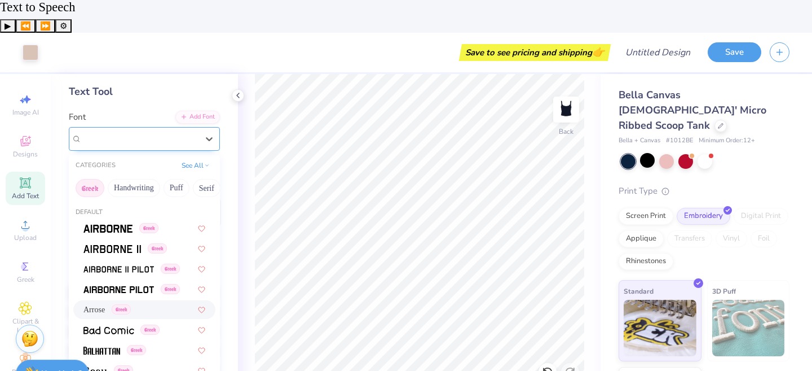
click at [101, 131] on div at bounding box center [140, 138] width 116 height 15
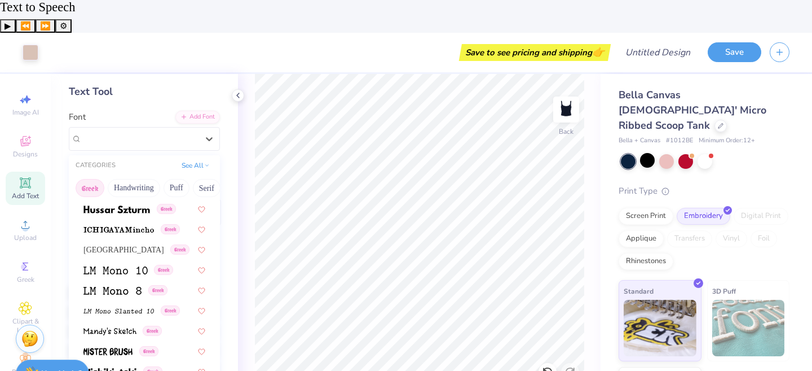
scroll to position [556, 0]
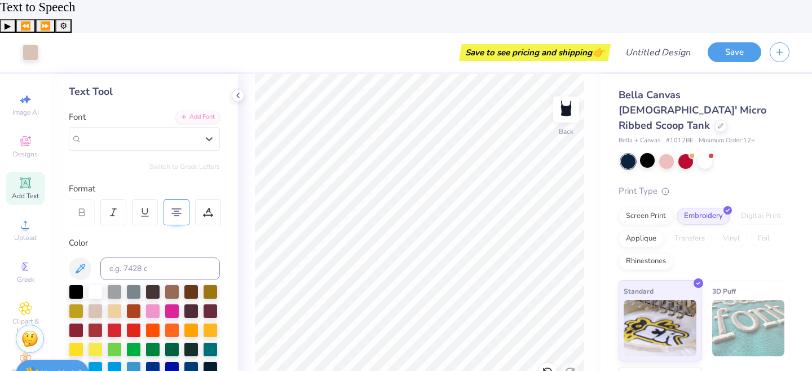
click at [156, 121] on div "Personalized Names Personalized Numbers Text Tool Add Font Font option Arrose, …" at bounding box center [144, 238] width 187 height 329
click at [156, 130] on div "Arrose Greek" at bounding box center [140, 138] width 118 height 17
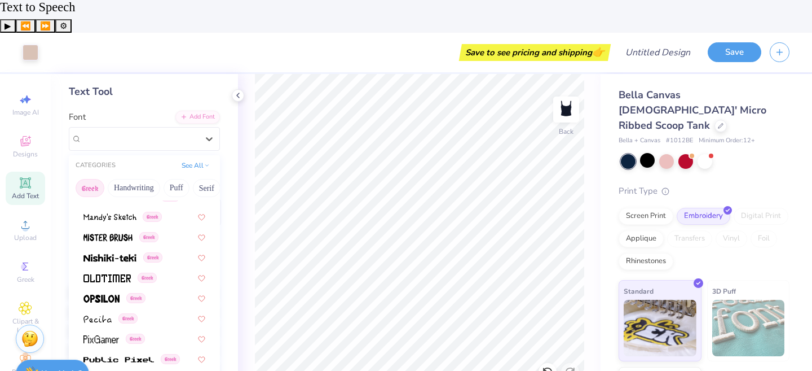
scroll to position [556, 0]
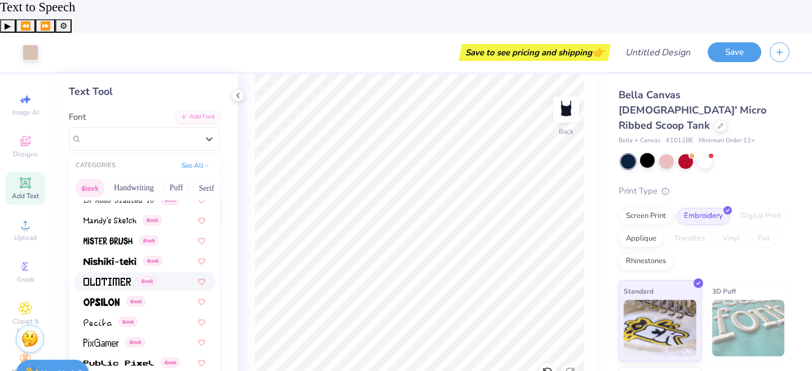
click at [105, 278] on img at bounding box center [106, 282] width 47 height 8
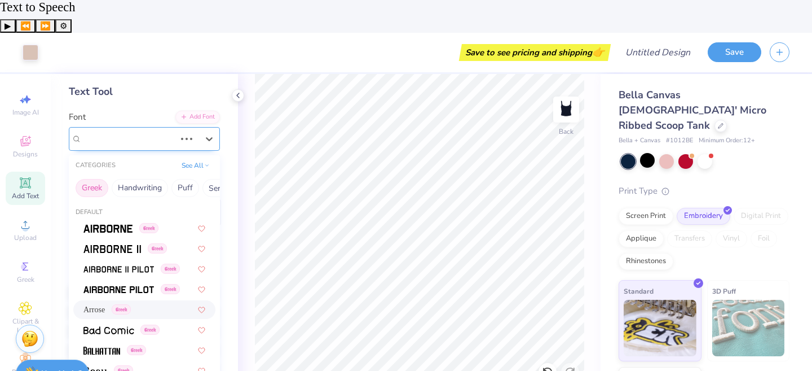
click at [134, 130] on div "Arrose Greek" at bounding box center [129, 138] width 96 height 17
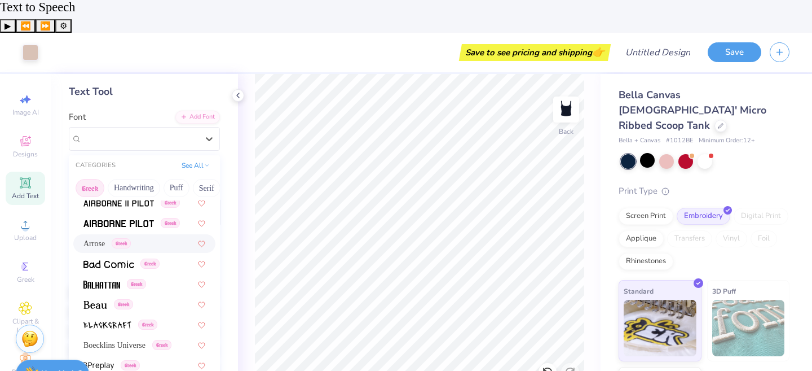
scroll to position [65, 0]
click at [95, 282] on img at bounding box center [101, 286] width 37 height 8
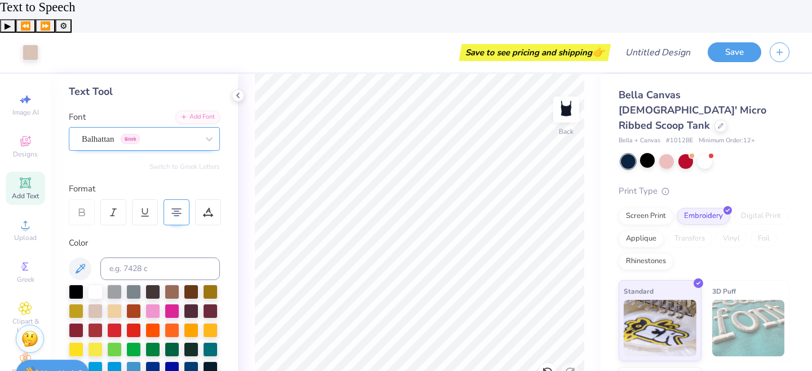
click at [168, 130] on div "Balhattan Greek" at bounding box center [140, 138] width 118 height 17
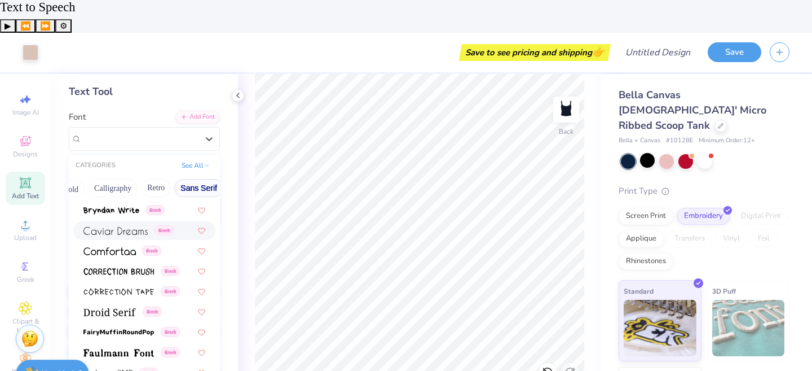
scroll to position [0, 165]
click at [119, 179] on button "Calligraphy" at bounding box center [115, 188] width 50 height 18
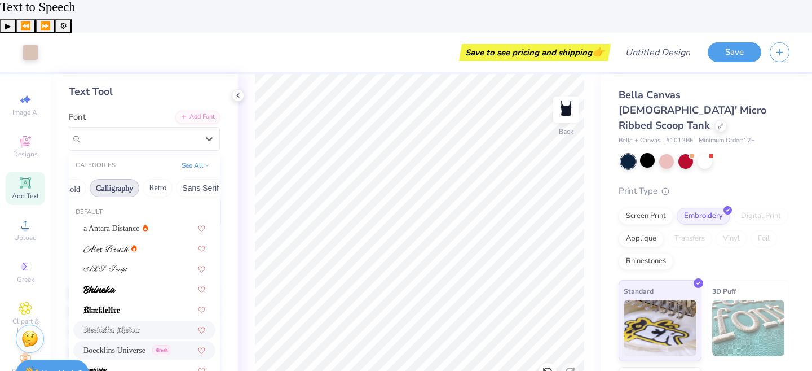
scroll to position [68, 0]
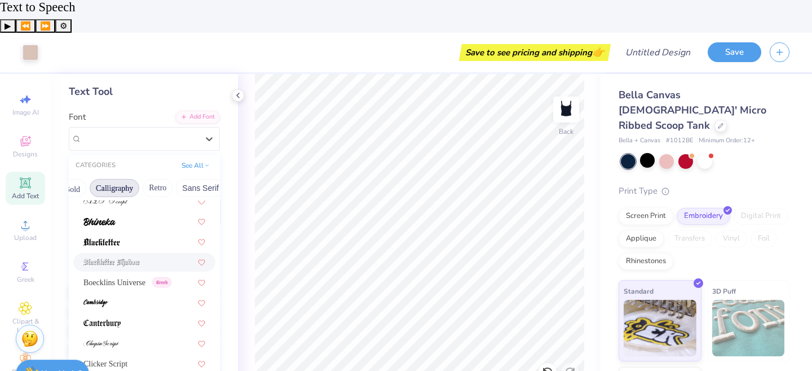
click at [132, 256] on span at bounding box center [111, 262] width 56 height 12
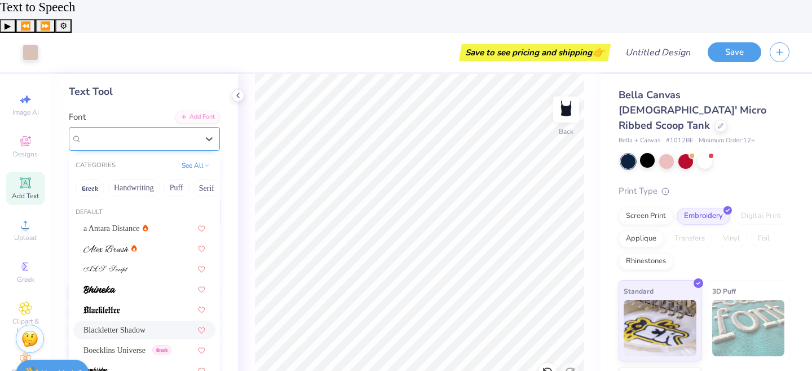
click at [161, 130] on div "Blackletter Shadow" at bounding box center [140, 138] width 118 height 17
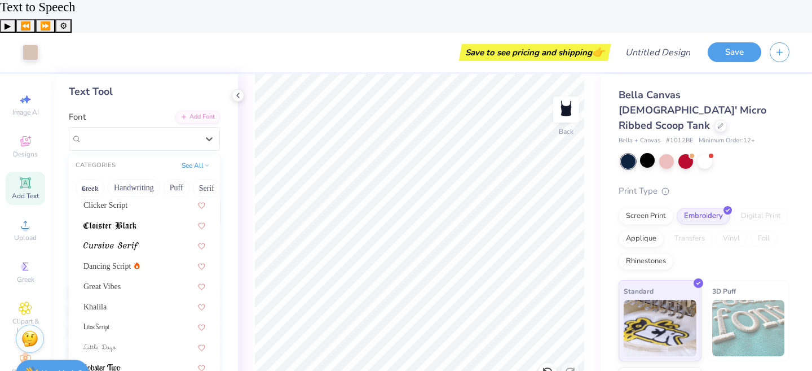
scroll to position [228, 0]
click at [136, 316] on div at bounding box center [144, 325] width 142 height 19
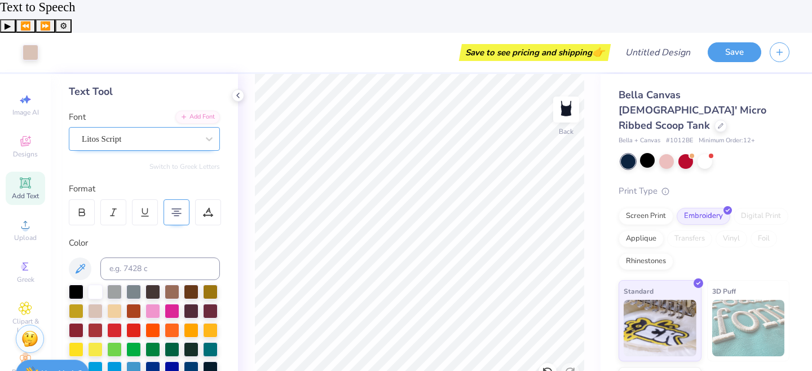
click at [143, 130] on div "Litos Script" at bounding box center [140, 138] width 118 height 17
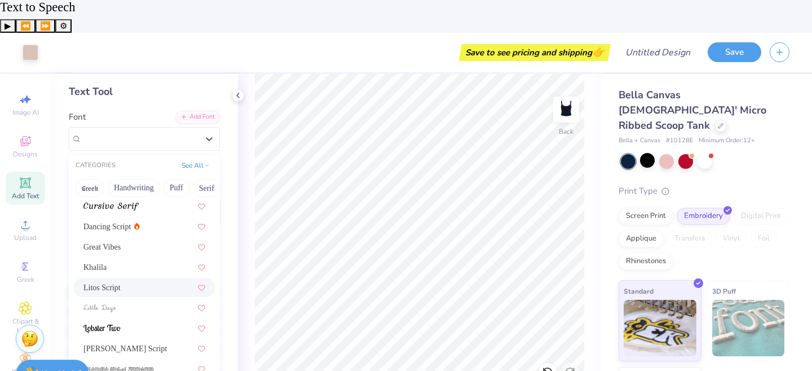
scroll to position [276, 0]
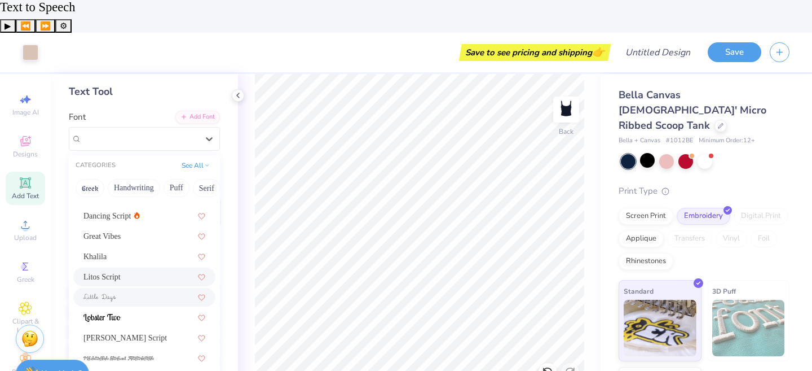
click at [140, 291] on div at bounding box center [144, 297] width 122 height 12
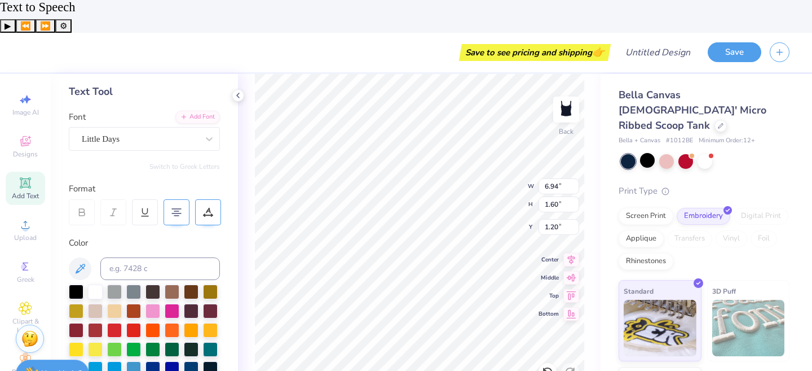
type textarea "The only generative AI I need is my brain"
click at [183, 130] on div "Little Days" at bounding box center [140, 138] width 118 height 17
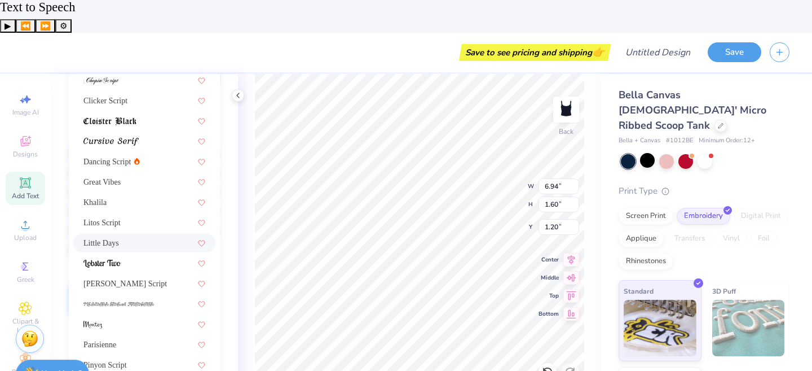
scroll to position [276, 0]
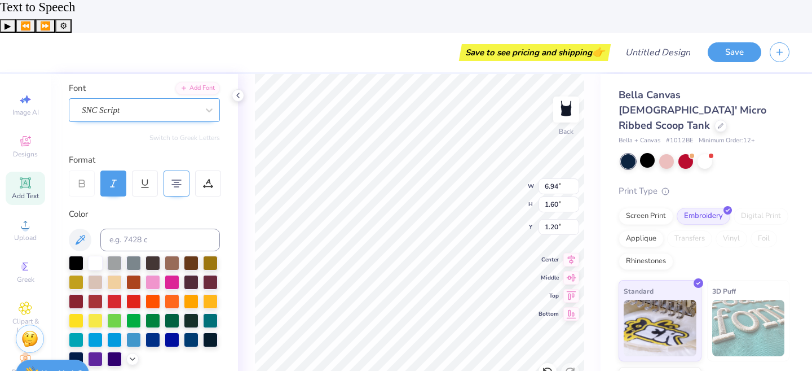
scroll to position [72, 0]
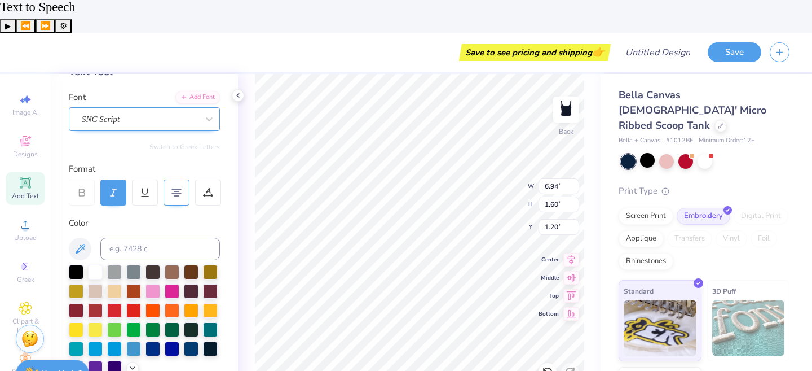
click at [140, 111] on div "SNC Script" at bounding box center [140, 119] width 118 height 17
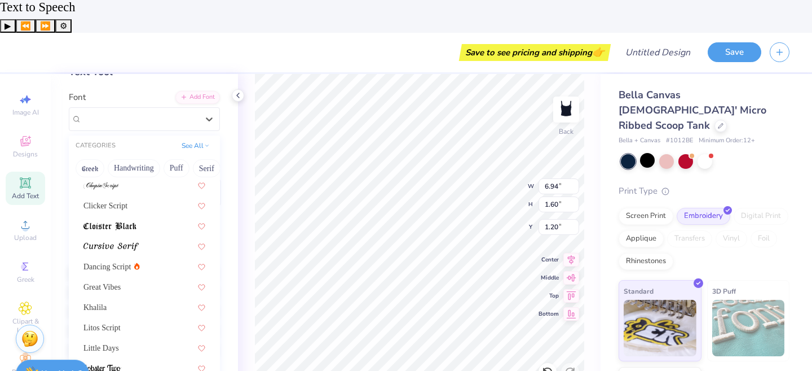
scroll to position [276, 0]
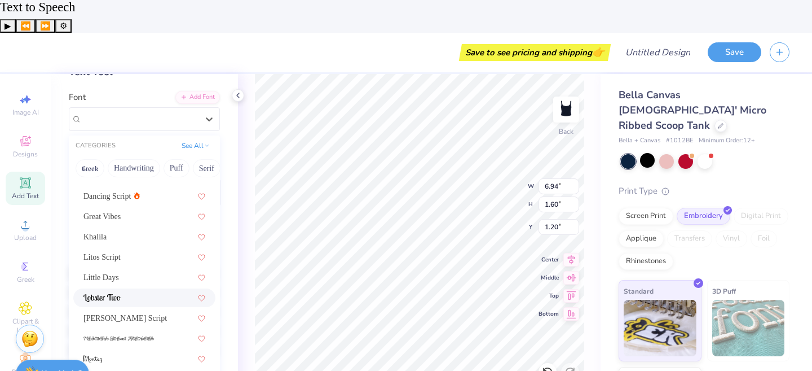
click at [145, 292] on div at bounding box center [144, 298] width 122 height 12
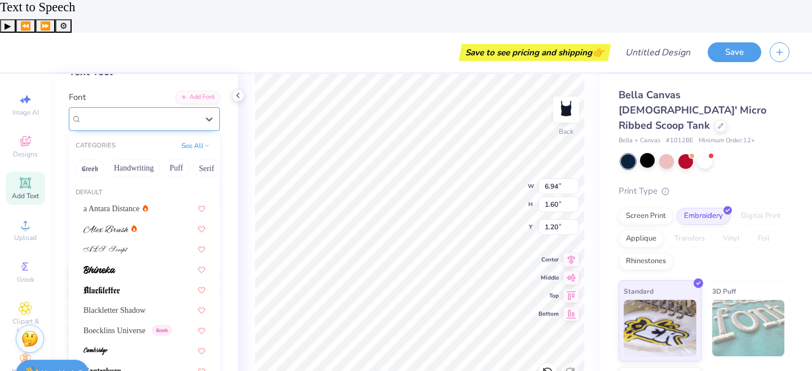
click at [160, 111] on div "Lobster Two" at bounding box center [140, 119] width 118 height 17
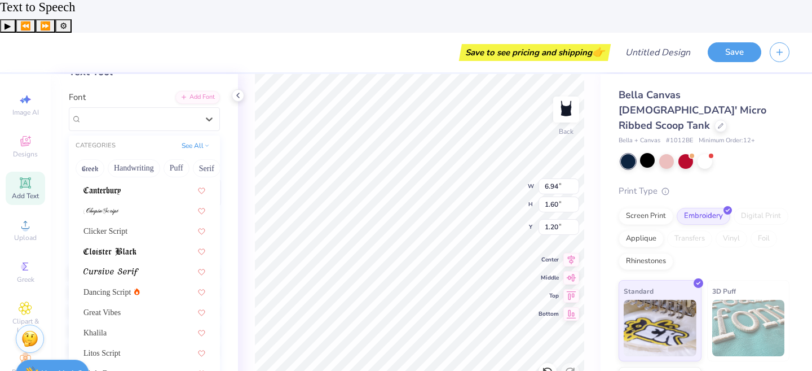
scroll to position [182, 0]
click at [122, 183] on div at bounding box center [144, 189] width 122 height 12
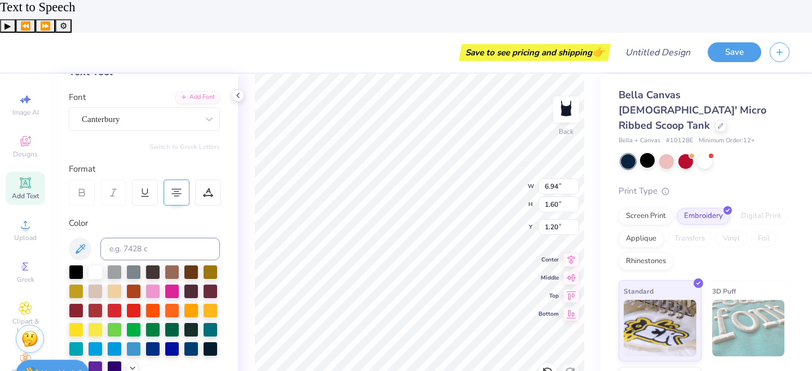
click at [238, 160] on div "196 % Back W 6.94 6.94 " H 1.60 1.60 " Y 1.20 1.20 " Center Middle Top Bottom" at bounding box center [419, 238] width 363 height 329
click at [788, 124] on div "Bella Canvas [DEMOGRAPHIC_DATA]' Micro Ribbed Scoop Tank Bella + Canvas # 1012B…" at bounding box center [704, 267] width 171 height 360
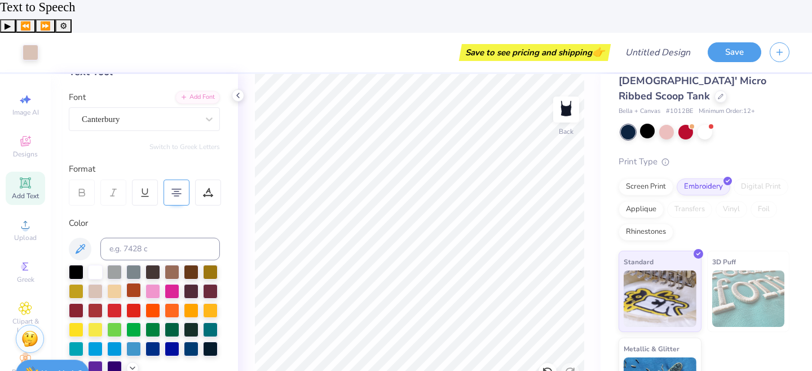
click at [137, 283] on div at bounding box center [133, 290] width 15 height 15
click at [169, 283] on div at bounding box center [172, 290] width 15 height 15
click at [204, 263] on div at bounding box center [210, 270] width 15 height 15
click at [94, 283] on div at bounding box center [95, 290] width 15 height 15
click at [65, 256] on div "Personalized Names Personalized Numbers Text Tool Add Font Font Canterbury Swit…" at bounding box center [144, 238] width 187 height 329
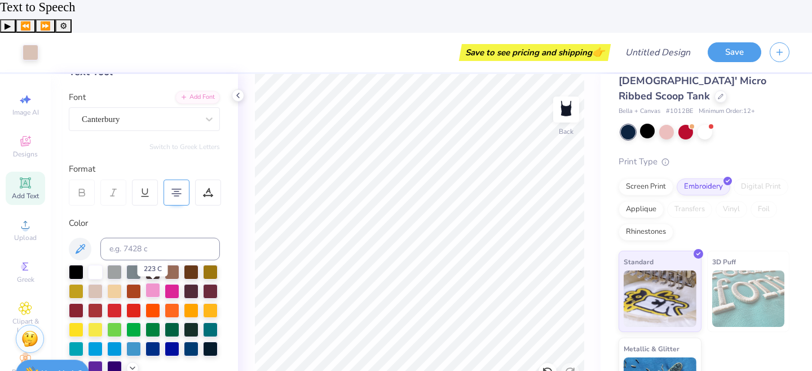
click at [155, 283] on div at bounding box center [153, 290] width 15 height 15
click at [174, 283] on div at bounding box center [172, 290] width 15 height 15
type input "1.34"
click at [155, 283] on div at bounding box center [153, 290] width 15 height 15
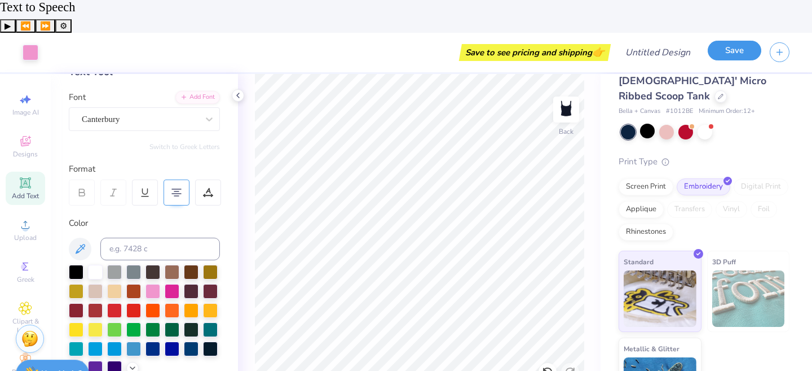
click at [722, 41] on button "Save" at bounding box center [735, 51] width 54 height 20
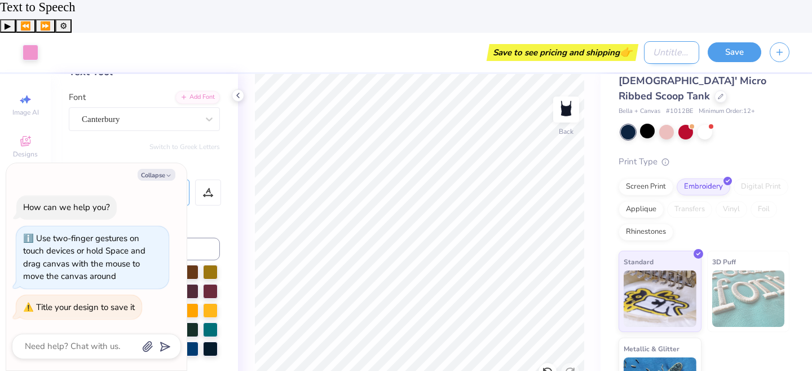
type textarea "x"
click at [644, 41] on input "Design Title" at bounding box center [671, 52] width 55 height 23
type input "G"
type textarea "x"
type input "Ge"
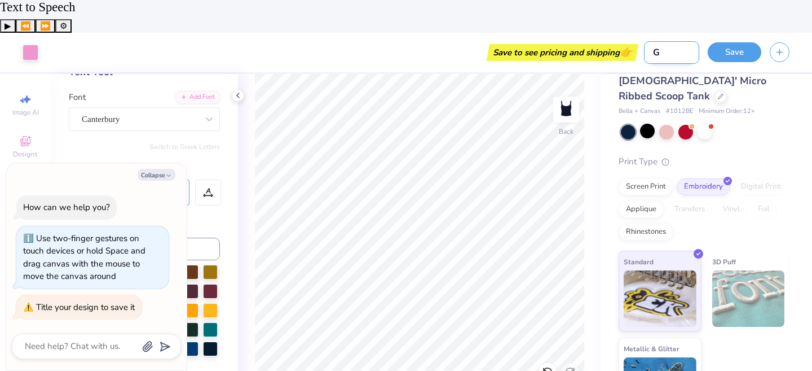
type textarea "x"
type input "Gen"
type textarea "x"
type input "Gene"
type textarea "x"
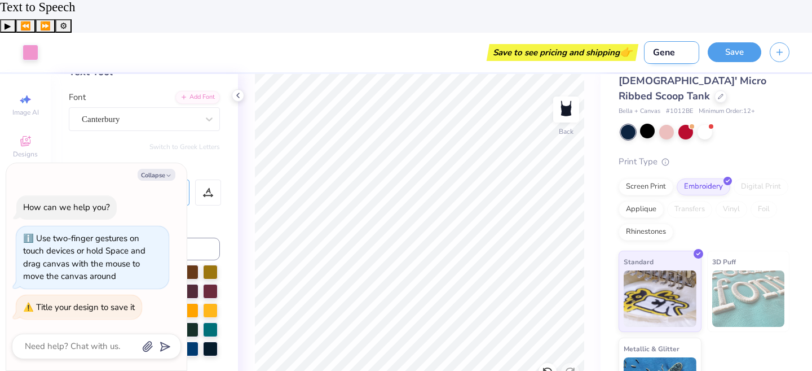
type input "Gener"
type textarea "x"
type input "Generq"
type textarea "x"
type input "Generqt"
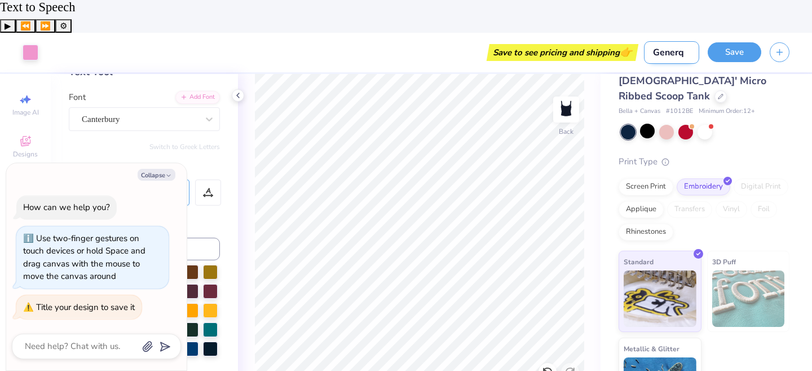
type textarea "x"
type input "Generq"
type textarea "x"
type input "Gener"
type textarea "x"
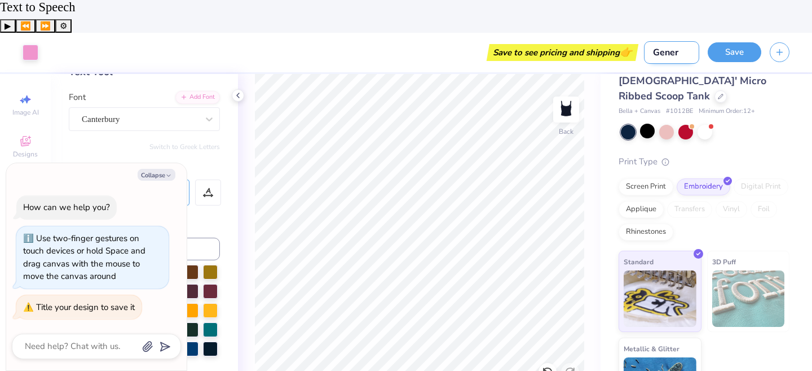
type input "Genera"
type textarea "x"
type input "Generat"
type textarea "x"
type input "Generati"
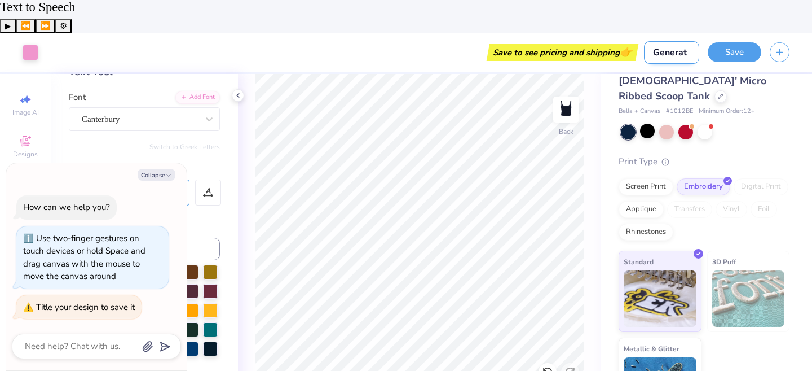
type textarea "x"
type input "Generativ"
type textarea "x"
type input "Generative"
type textarea "x"
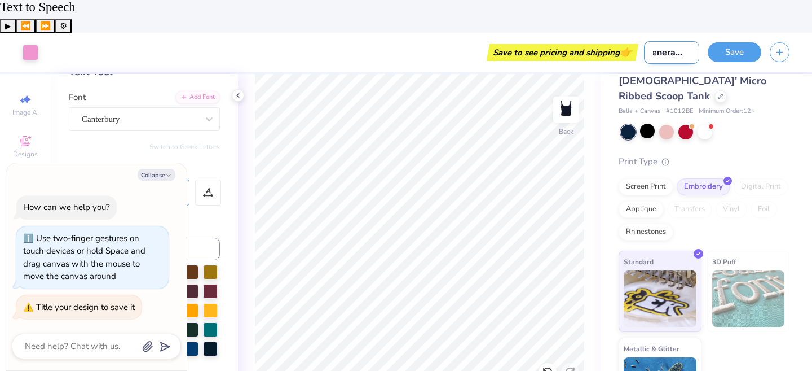
type input "Generative"
type textarea "x"
type input "Generative A"
type textarea "x"
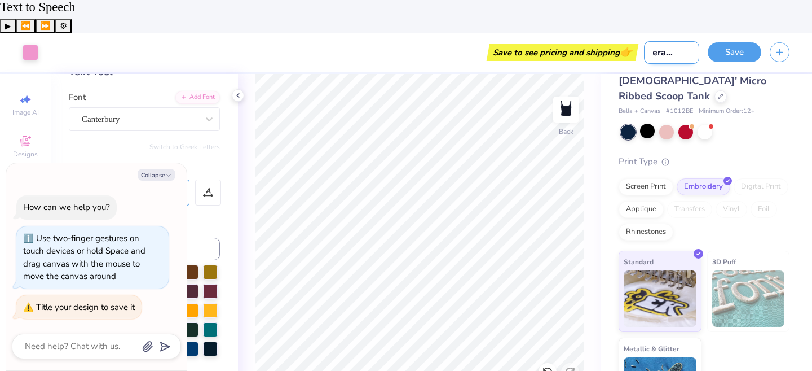
type input "Generative AI"
type textarea "x"
type input "Generative AI"
click at [735, 41] on button "Save" at bounding box center [735, 51] width 54 height 20
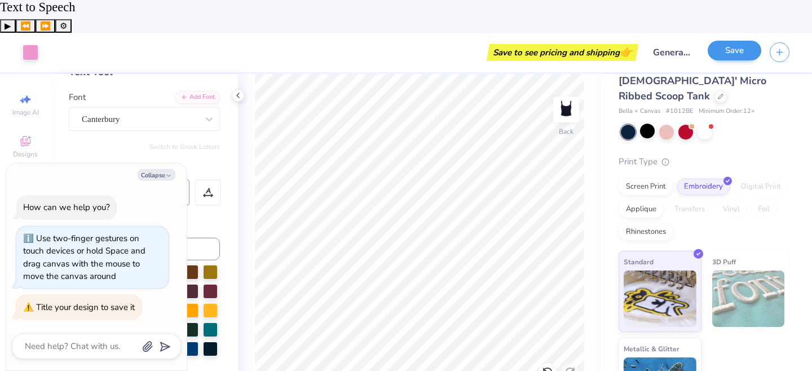
type textarea "x"
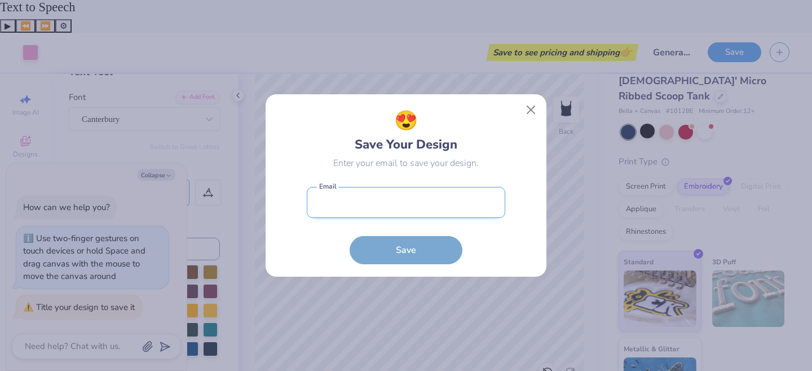
click at [434, 191] on input "email" at bounding box center [406, 202] width 199 height 31
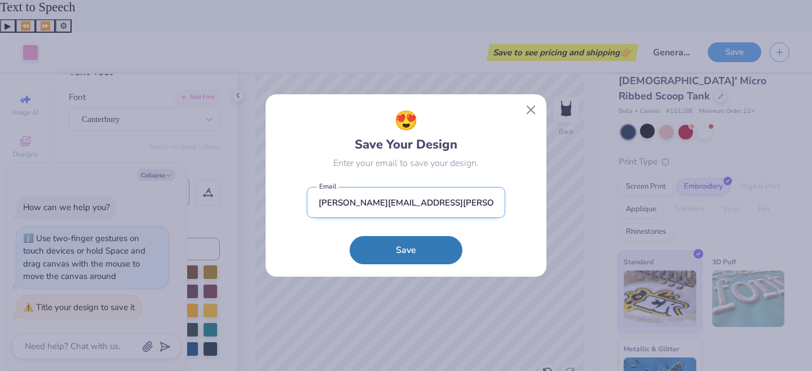
type input "[PERSON_NAME][EMAIL_ADDRESS][PERSON_NAME][DOMAIN_NAME]"
click at [350, 236] on button "Save" at bounding box center [406, 250] width 113 height 28
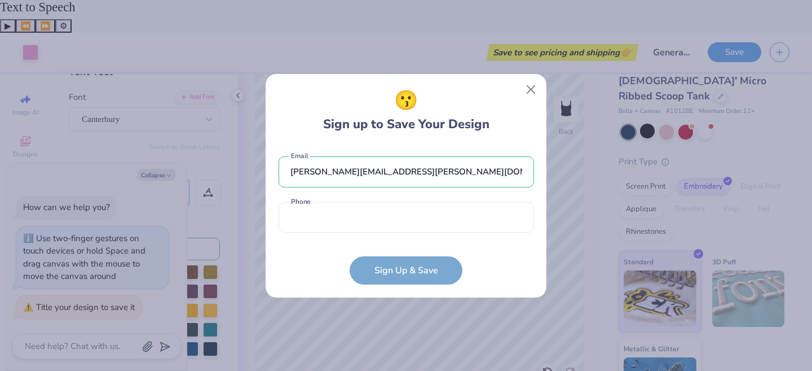
click at [410, 262] on form "[PERSON_NAME][EMAIL_ADDRESS][PERSON_NAME][DOMAIN_NAME] Email Phone is a require…" at bounding box center [407, 214] width 256 height 139
click at [532, 89] on button "Close" at bounding box center [531, 88] width 21 height 21
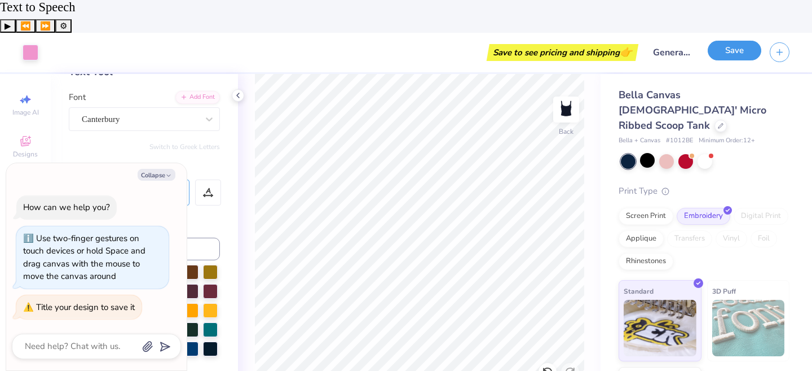
click at [736, 41] on button "Save" at bounding box center [735, 51] width 54 height 20
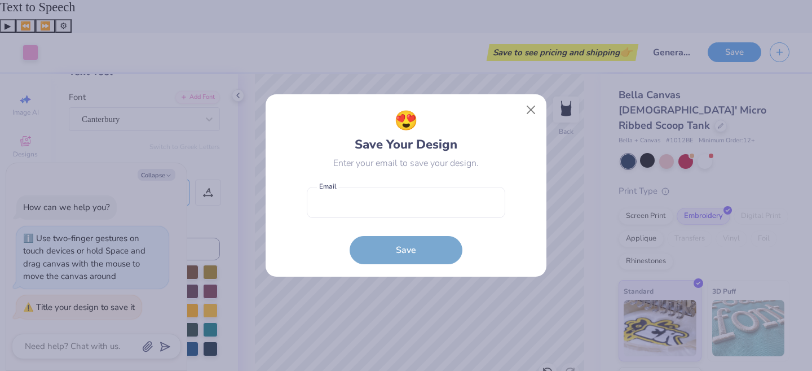
click at [715, 88] on div "😍 Save Your Design Enter your email to save your design. Email is a required fi…" at bounding box center [406, 185] width 812 height 371
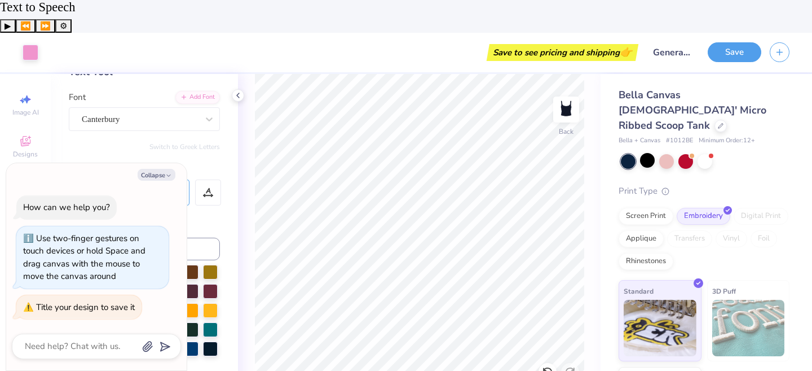
scroll to position [29, 0]
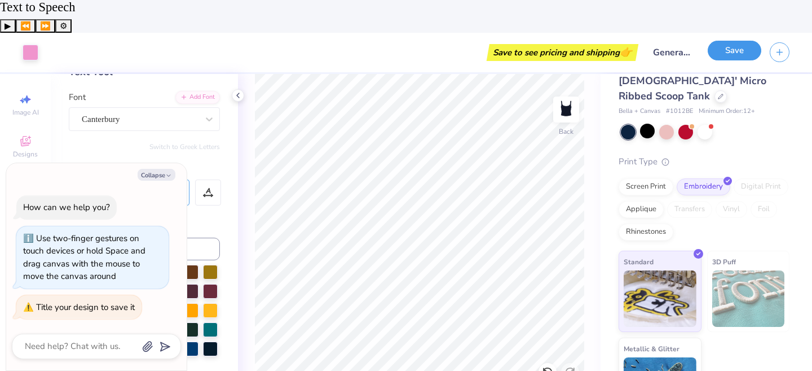
click at [724, 41] on button "Save" at bounding box center [735, 51] width 54 height 20
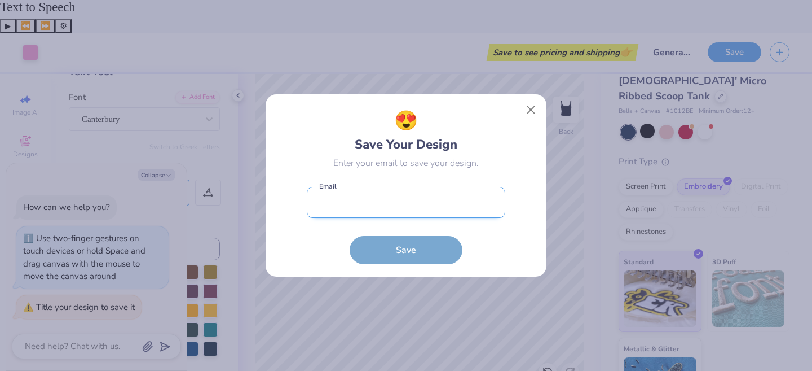
click at [408, 208] on input "email" at bounding box center [406, 202] width 199 height 31
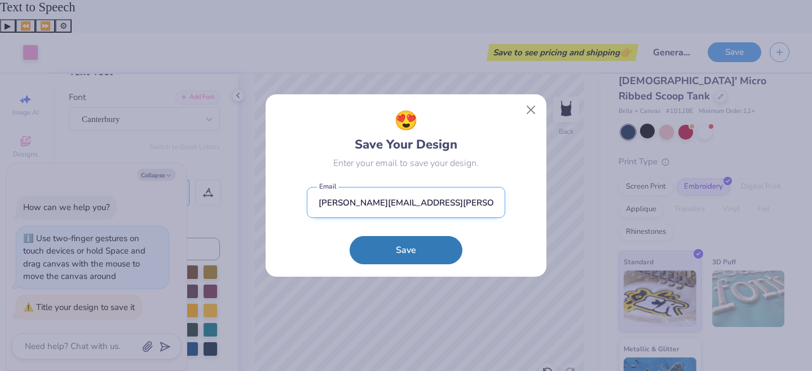
type input "[PERSON_NAME][EMAIL_ADDRESS][PERSON_NAME][DOMAIN_NAME]"
click at [350, 236] on button "Save" at bounding box center [406, 250] width 113 height 28
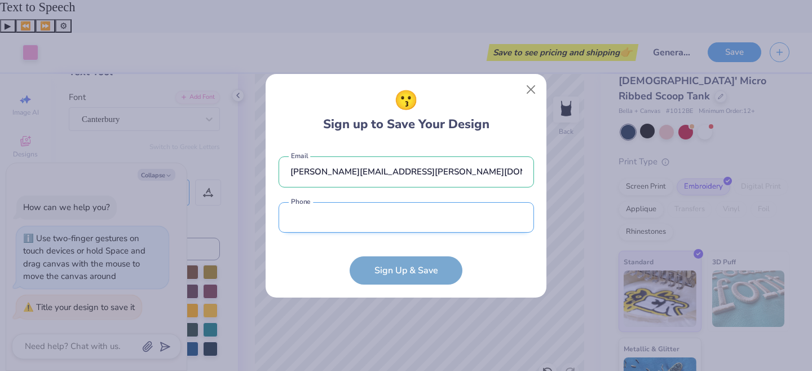
click at [320, 218] on input "tel" at bounding box center [407, 217] width 256 height 31
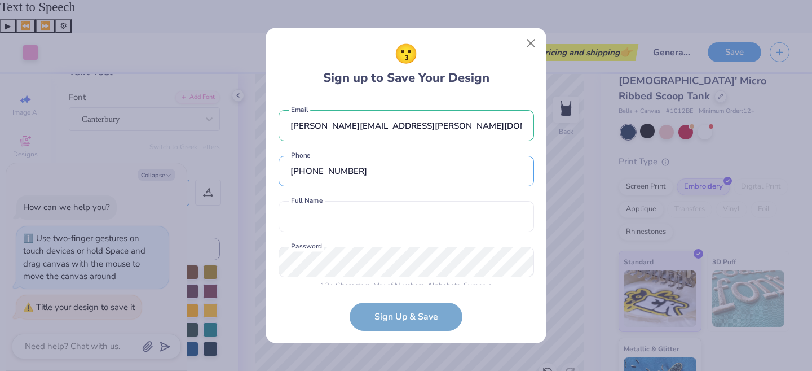
scroll to position [13, 0]
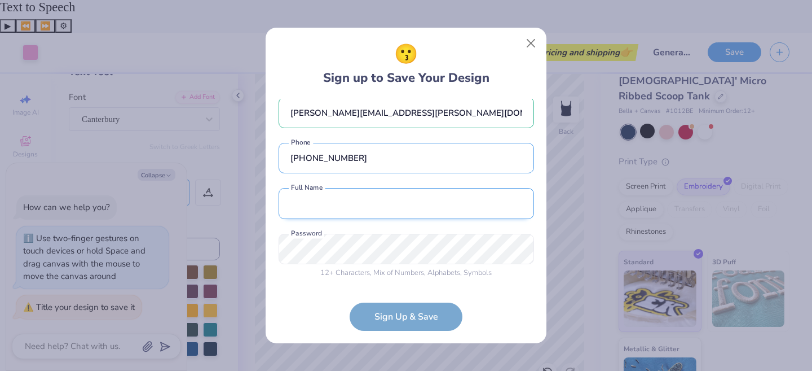
type input "[PHONE_NUMBER]"
click at [358, 210] on input "text" at bounding box center [407, 203] width 256 height 31
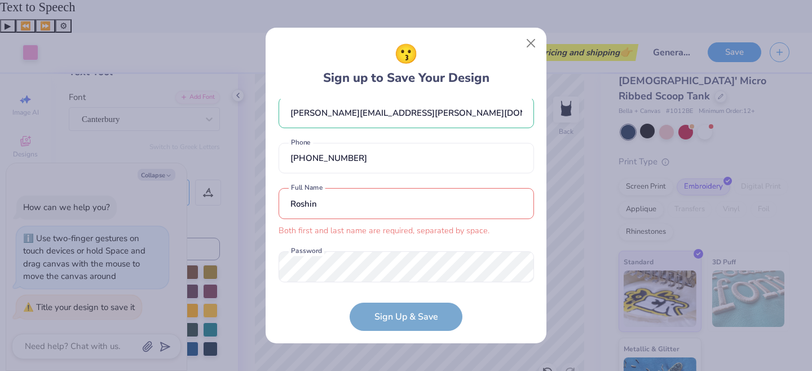
click at [365, 198] on input "Roshin" at bounding box center [407, 203] width 256 height 31
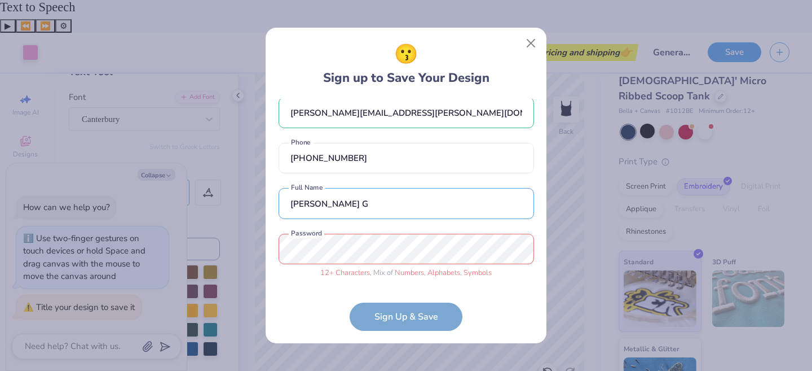
type input "[PERSON_NAME] G"
click at [225, 245] on div "😗 Sign up to Save Your Design [PERSON_NAME][EMAIL_ADDRESS][PERSON_NAME][DOMAIN_…" at bounding box center [406, 185] width 812 height 371
type textarea "x"
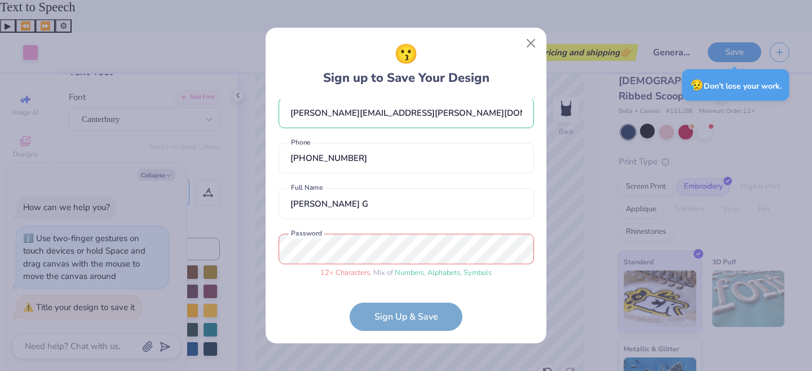
scroll to position [56, 0]
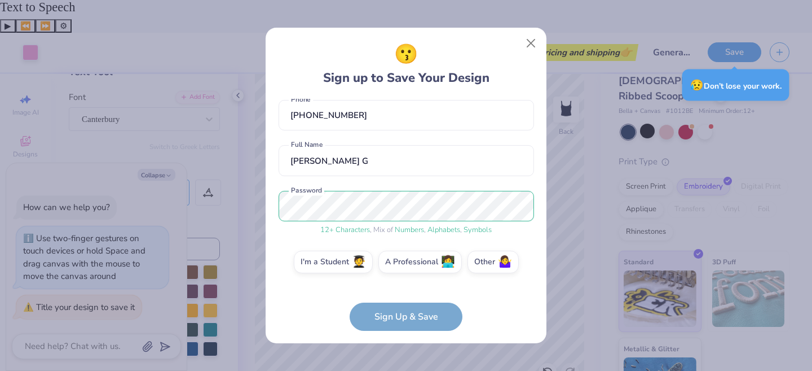
click at [411, 318] on form "[PERSON_NAME][EMAIL_ADDRESS][PERSON_NAME][DOMAIN_NAME] Email [PHONE_NUMBER] Pho…" at bounding box center [407, 215] width 256 height 232
click at [490, 263] on label "Other 🤷‍♀️" at bounding box center [493, 260] width 51 height 23
click at [410, 316] on input "Other 🤷‍♀️" at bounding box center [406, 319] width 7 height 7
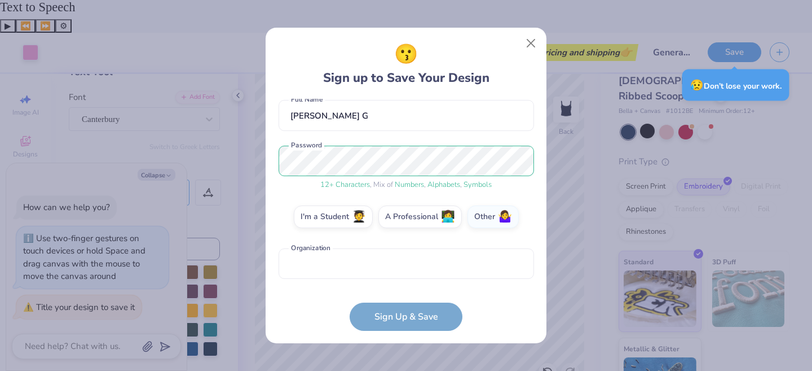
click at [394, 306] on form "[PERSON_NAME][EMAIL_ADDRESS][PERSON_NAME][DOMAIN_NAME] Email [PHONE_NUMBER] Pho…" at bounding box center [407, 215] width 256 height 232
click at [394, 316] on form "[PERSON_NAME][EMAIL_ADDRESS][PERSON_NAME][DOMAIN_NAME] Email [PHONE_NUMBER] Pho…" at bounding box center [407, 215] width 256 height 232
click at [375, 268] on input "text" at bounding box center [407, 263] width 256 height 31
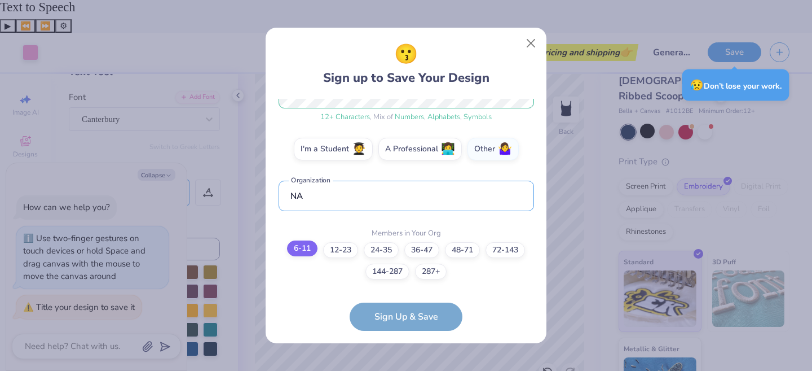
type input "NA"
click at [307, 249] on label "6-11" at bounding box center [302, 248] width 30 height 16
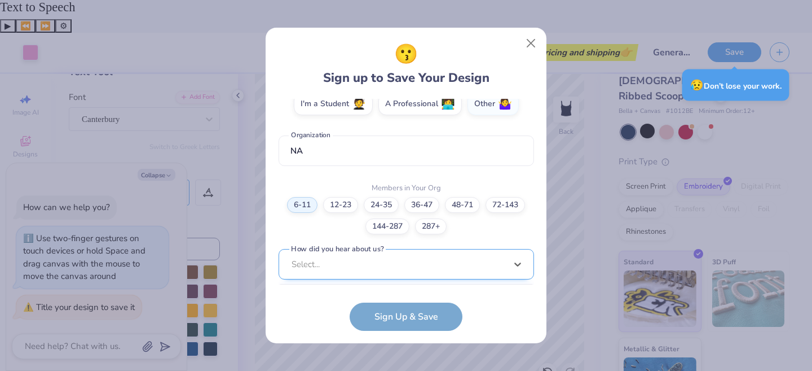
click at [385, 253] on div "option Word of Mouth focused, 8 of 15. 15 results available. Use Up and Down to…" at bounding box center [407, 352] width 256 height 206
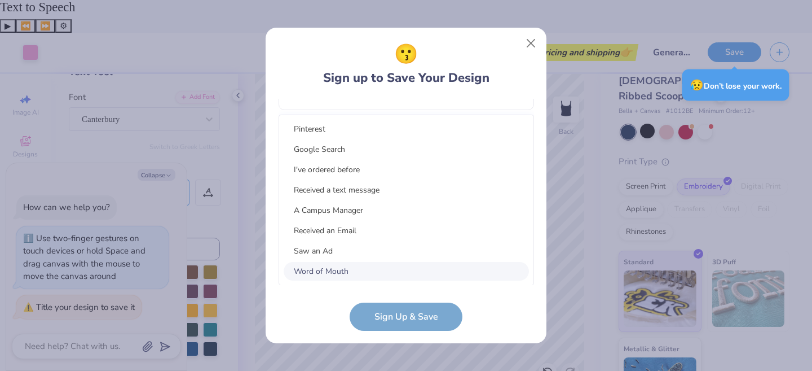
click at [298, 311] on form "[PERSON_NAME][EMAIL_ADDRESS][PERSON_NAME][DOMAIN_NAME] Email [PHONE_NUMBER] Pho…" at bounding box center [407, 215] width 256 height 232
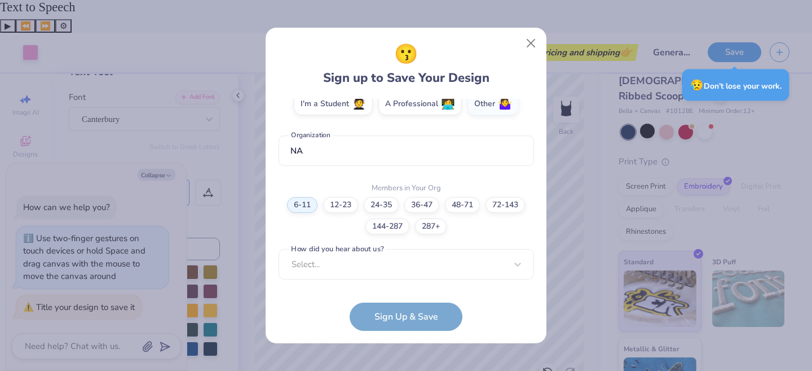
click at [419, 311] on form "[PERSON_NAME][EMAIL_ADDRESS][PERSON_NAME][DOMAIN_NAME] Email [PHONE_NUMBER] Pho…" at bounding box center [407, 215] width 256 height 232
click at [375, 275] on div "Select..." at bounding box center [407, 263] width 256 height 31
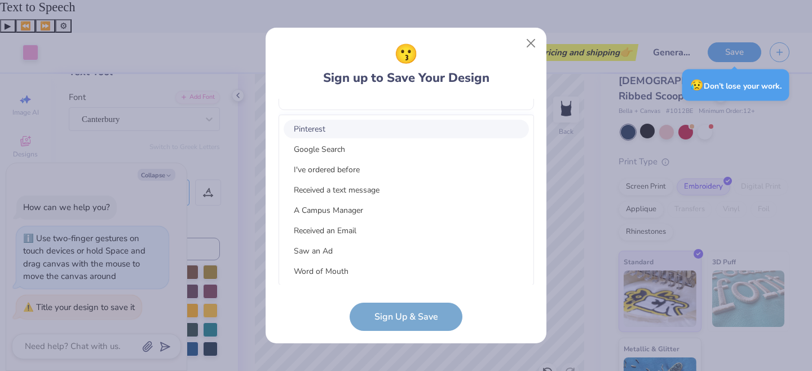
scroll to position [143, 0]
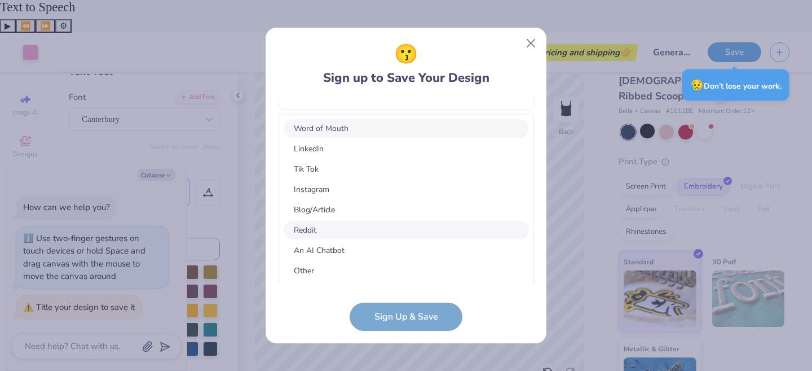
type textarea "x"
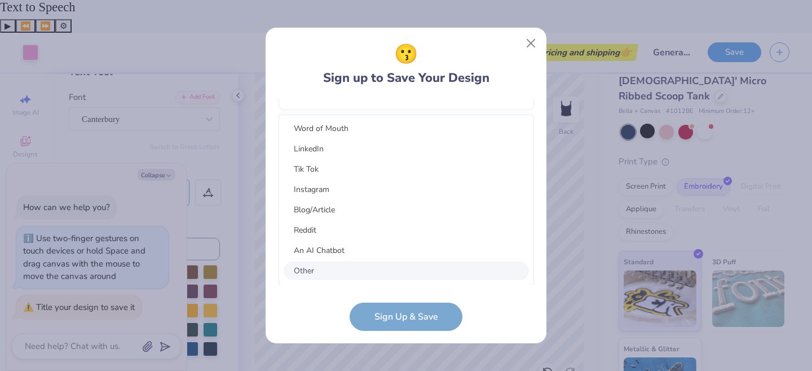
click at [337, 264] on div "Pinterest Google Search I've ordered before Received a text message A Campus Ma…" at bounding box center [406, 199] width 254 height 169
click at [337, 264] on div "Other" at bounding box center [406, 270] width 245 height 19
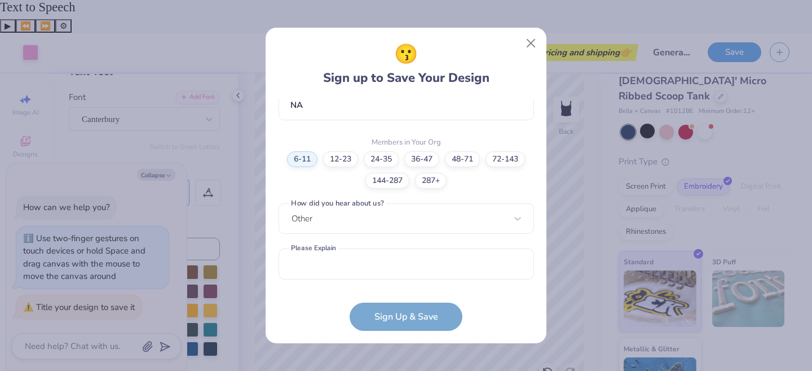
click at [380, 306] on form "[PERSON_NAME][EMAIL_ADDRESS][PERSON_NAME][DOMAIN_NAME] Email [PHONE_NUMBER] Pho…" at bounding box center [407, 215] width 256 height 232
click at [353, 267] on input "text" at bounding box center [407, 263] width 256 height 31
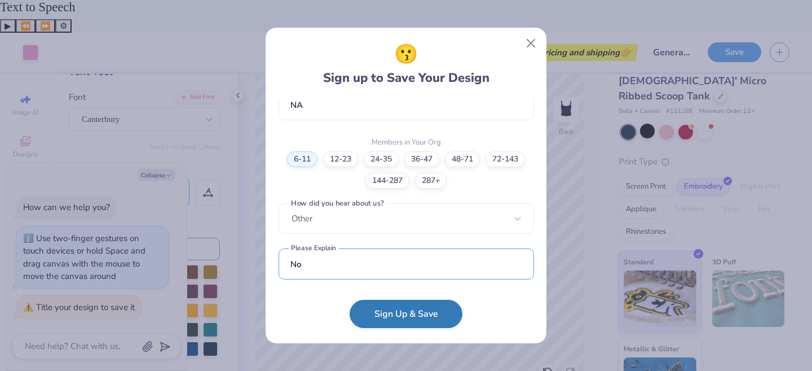
type input "No"
click at [384, 305] on button "Sign Up & Save" at bounding box center [406, 314] width 113 height 28
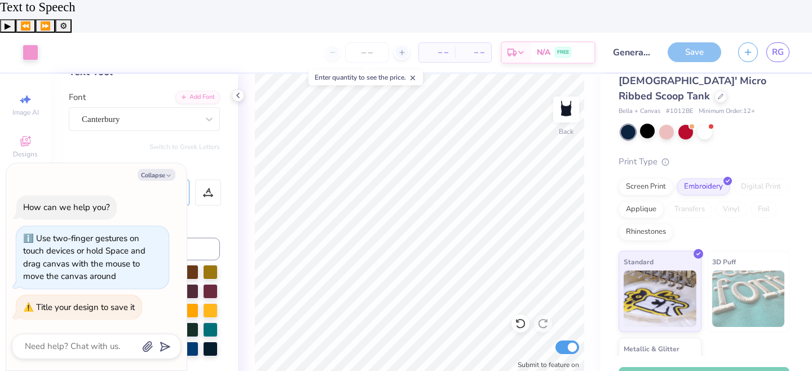
type textarea "x"
click at [399, 45] on div at bounding box center [401, 52] width 15 height 15
click at [403, 52] on line at bounding box center [401, 52] width 5 height 0
type input "13"
click at [368, 42] on input "13" at bounding box center [367, 52] width 44 height 20
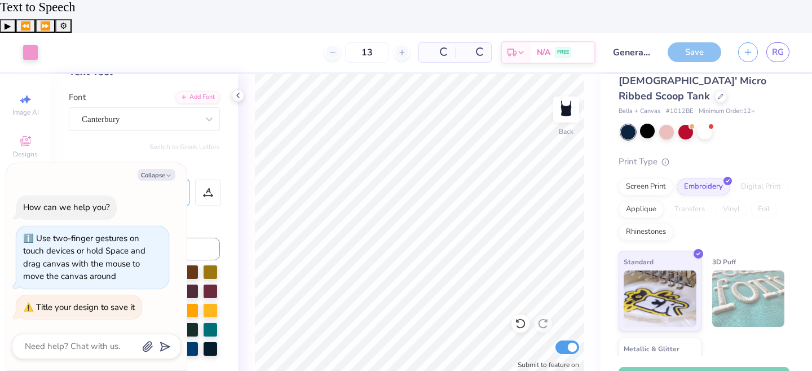
drag, startPoint x: 379, startPoint y: 16, endPoint x: 338, endPoint y: 16, distance: 40.6
click at [340, 33] on div "13 Per Item Total Est. Delivery N/A FREE" at bounding box center [321, 52] width 549 height 39
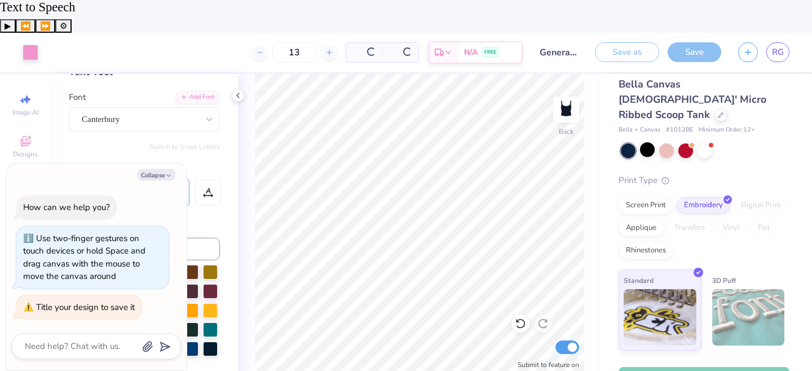
scroll to position [48, 0]
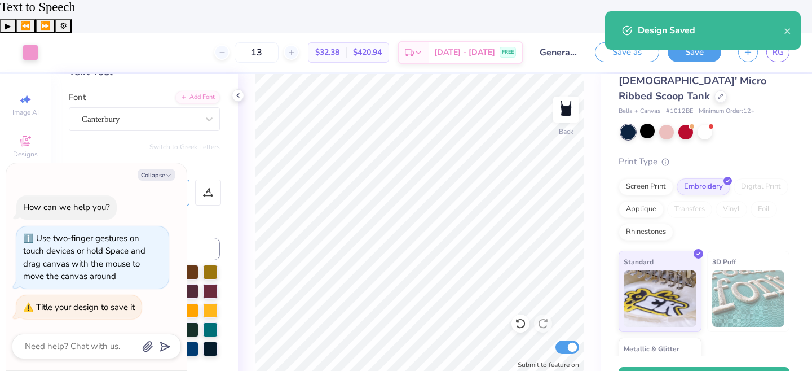
type textarea "x"
type input "1"
type input "2"
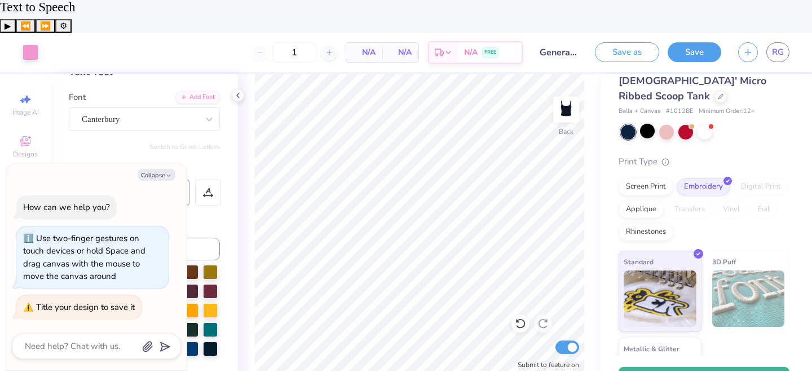
type input "12"
click at [230, 33] on div "12 N/A Per Item N/A Total Est. Delivery N/A FREE" at bounding box center [285, 52] width 476 height 39
